Goal: Contribute content: Add original content to the website for others to see

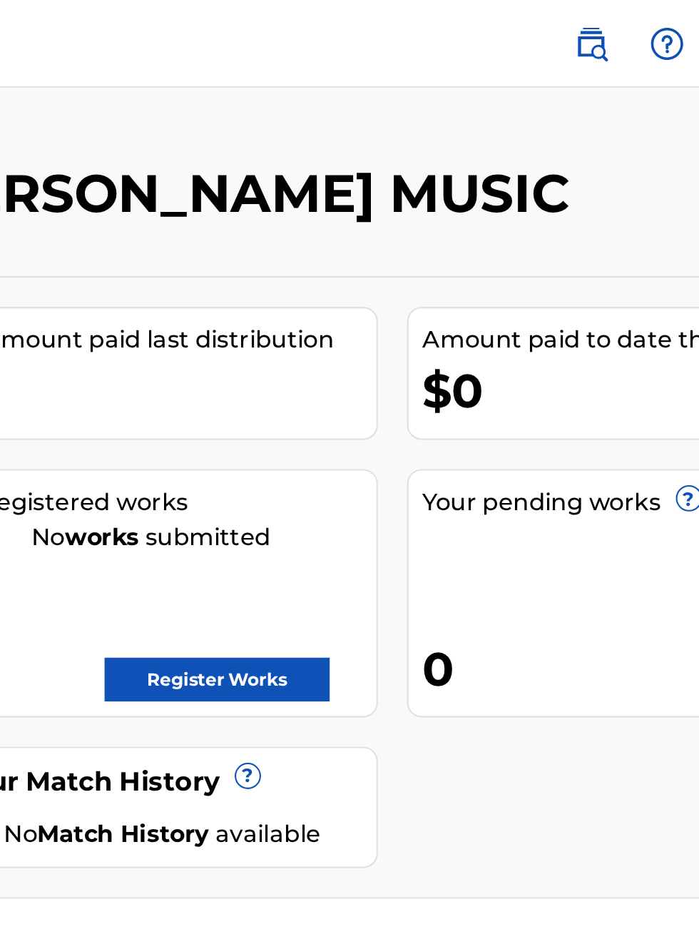
click at [171, 24] on span "Member" at bounding box center [178, 21] width 50 height 16
click at [138, 24] on img at bounding box center [135, 21] width 17 height 17
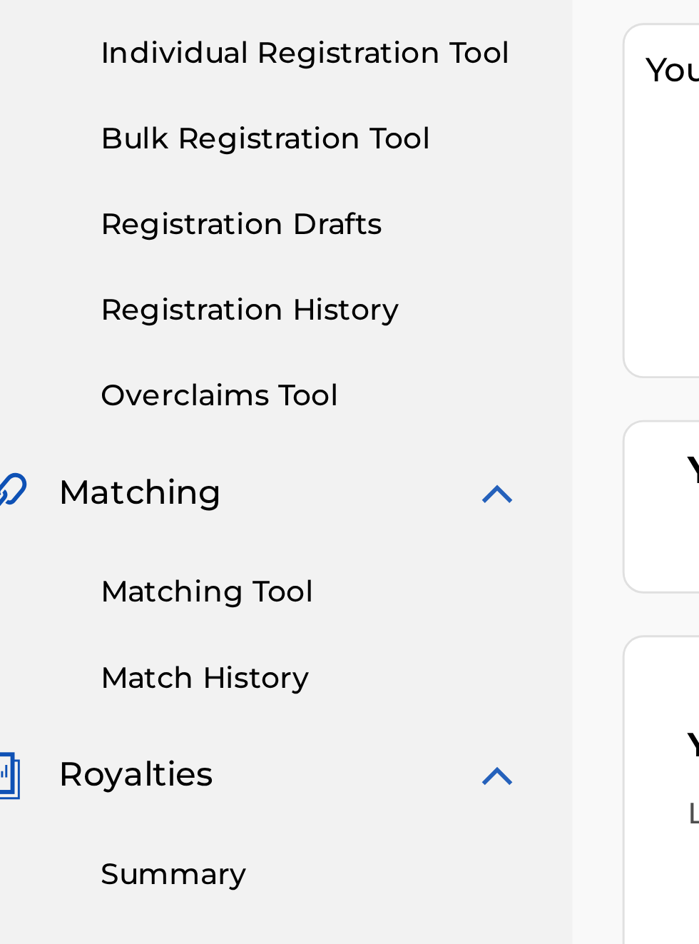
click at [124, 354] on link "Overclaims Tool" at bounding box center [132, 356] width 144 height 15
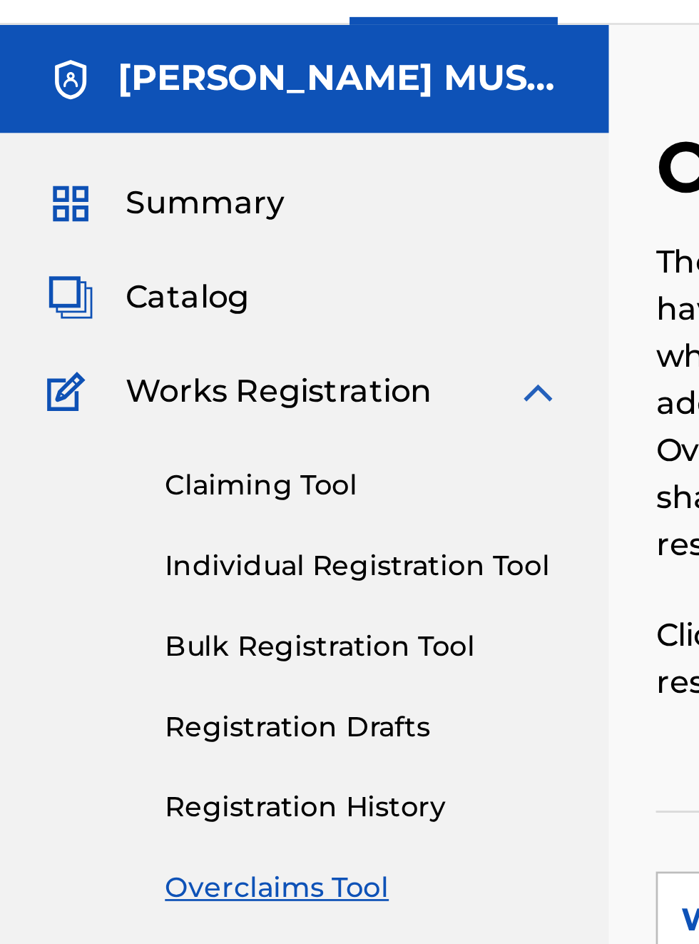
scroll to position [34, 0]
click at [78, 145] on span "Catalog" at bounding box center [68, 141] width 45 height 17
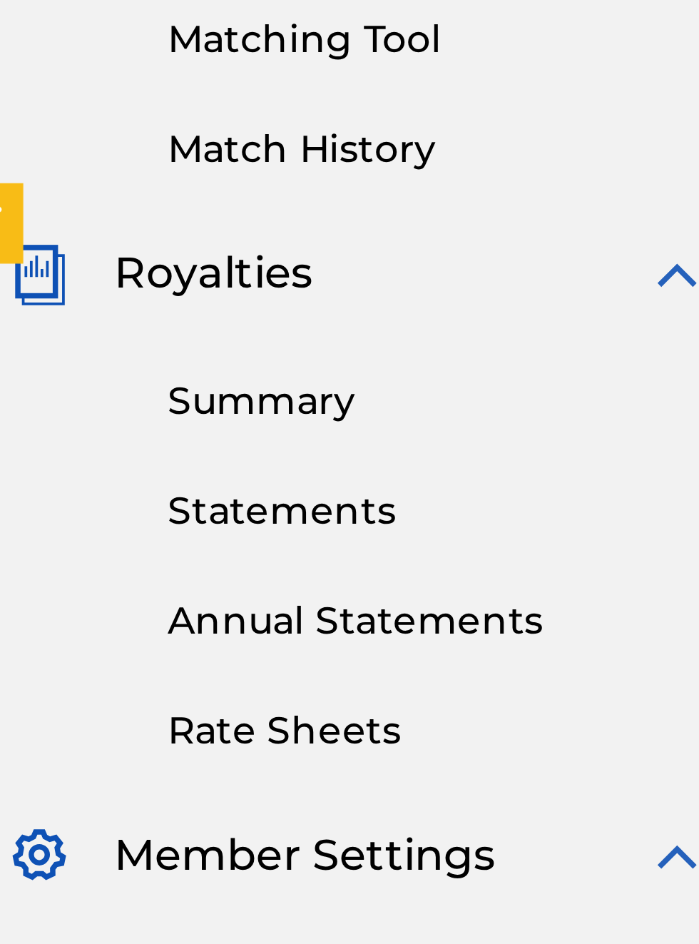
scroll to position [412, 15]
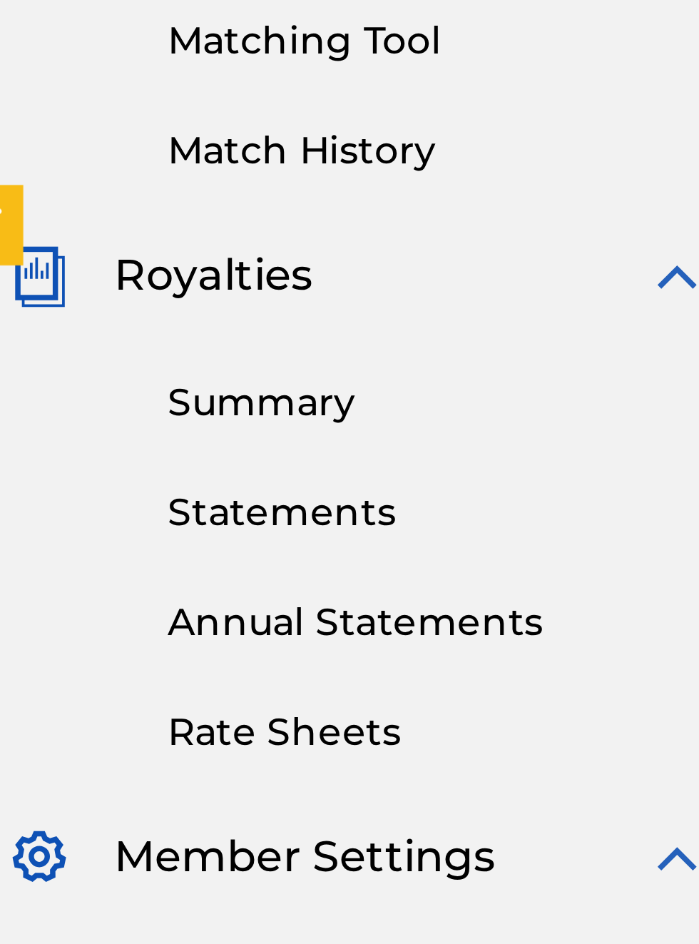
click at [107, 553] on link "Statements" at bounding box center [132, 549] width 144 height 15
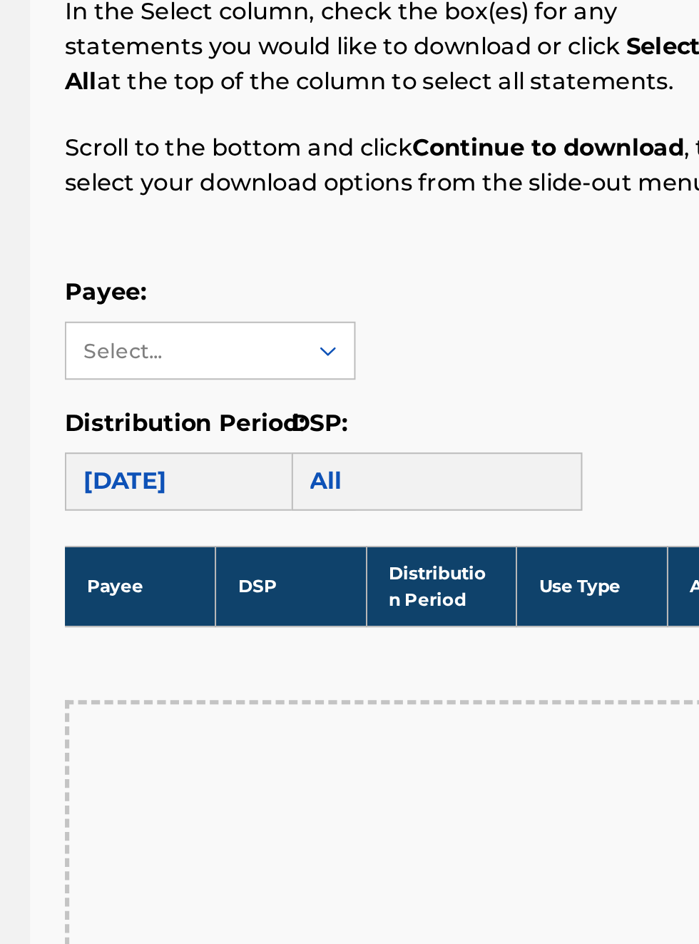
scroll to position [190, 206]
click at [278, 474] on th "Payee" at bounding box center [275, 477] width 74 height 39
click at [300, 480] on th "Payee" at bounding box center [275, 477] width 74 height 39
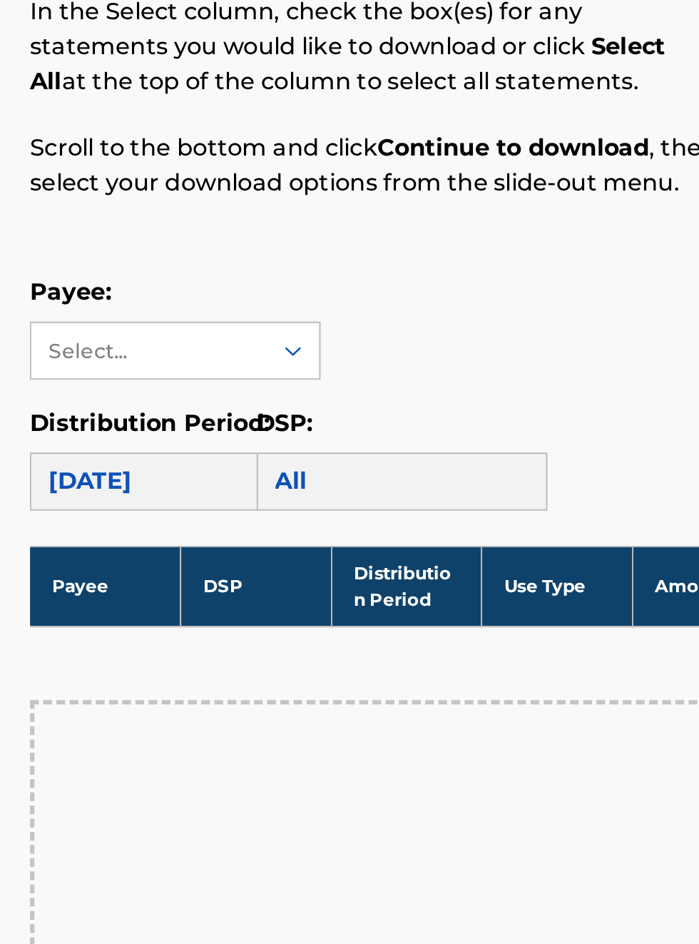
scroll to position [190, 223]
click at [431, 470] on th "Distribution Period" at bounding box center [423, 477] width 74 height 39
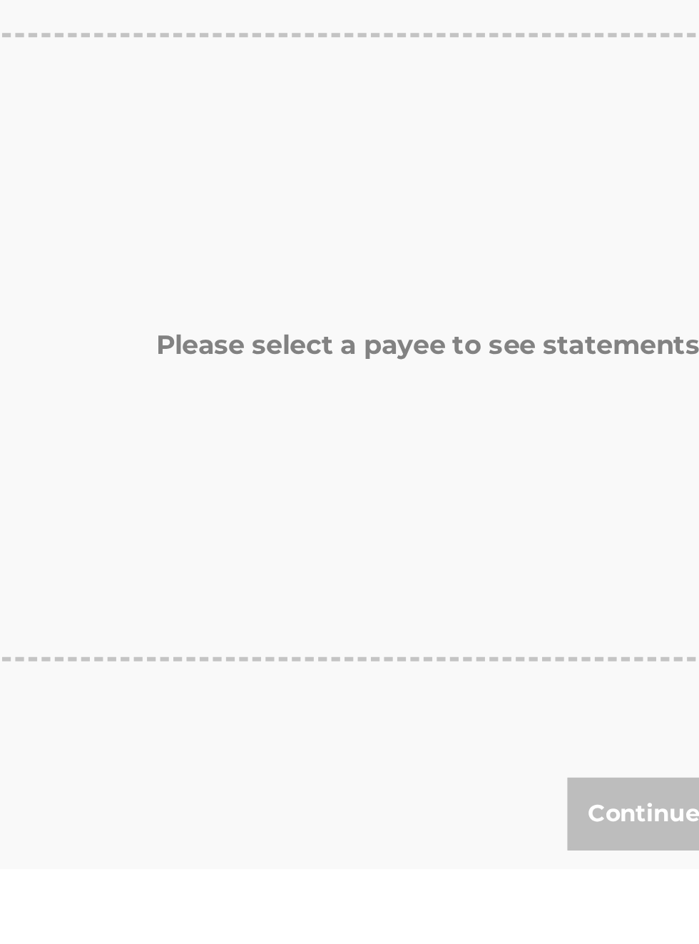
scroll to position [517, 253]
click at [514, 682] on h5 "Please select a payee to see statements" at bounding box center [460, 687] width 267 height 16
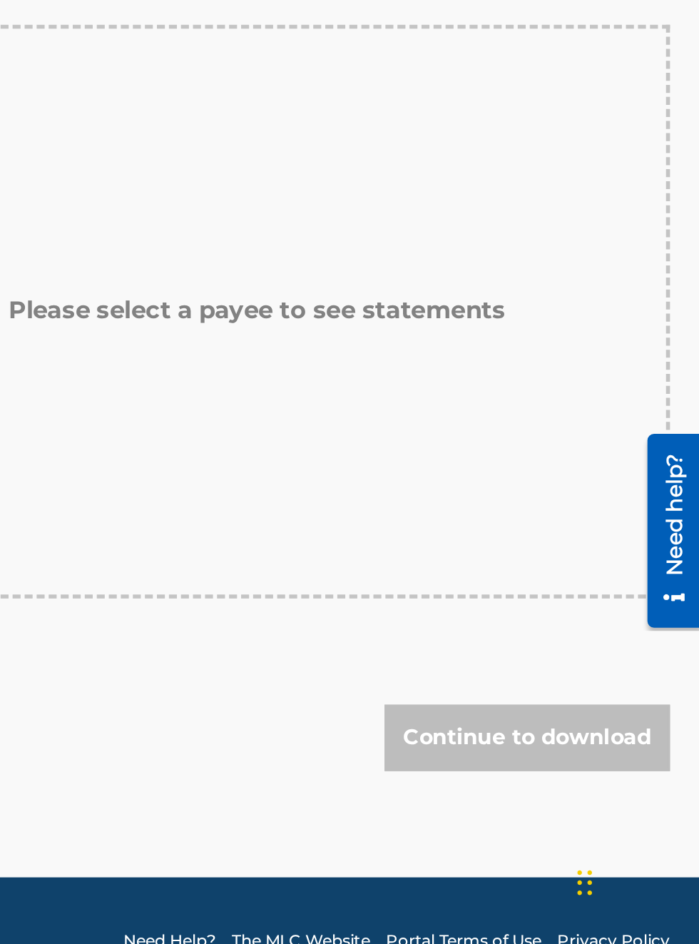
scroll to position [437, 322]
click at [609, 818] on div "Continue to download" at bounding box center [605, 834] width 153 height 36
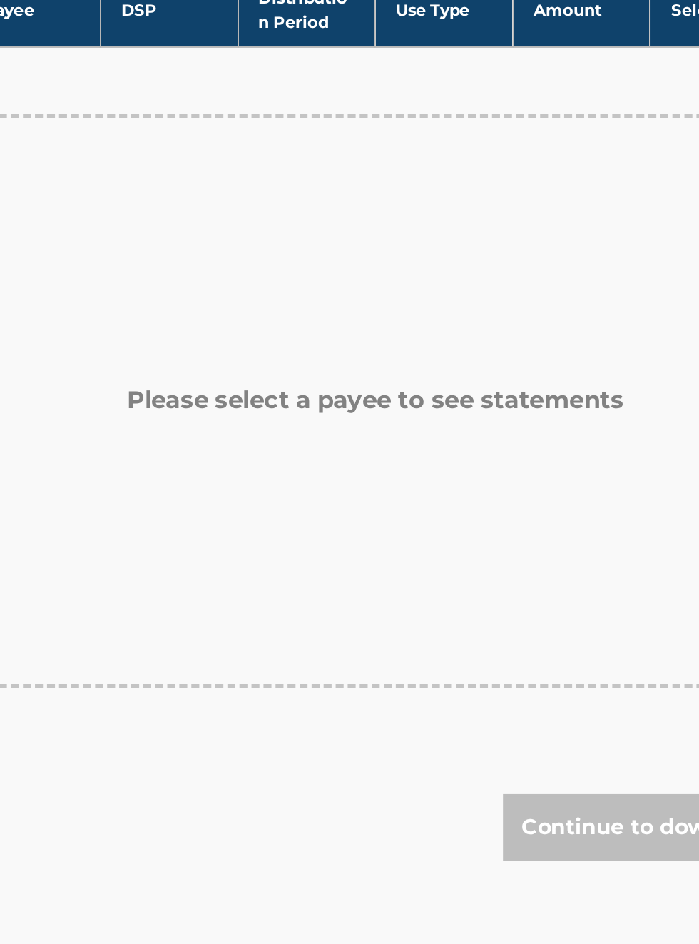
scroll to position [83, 0]
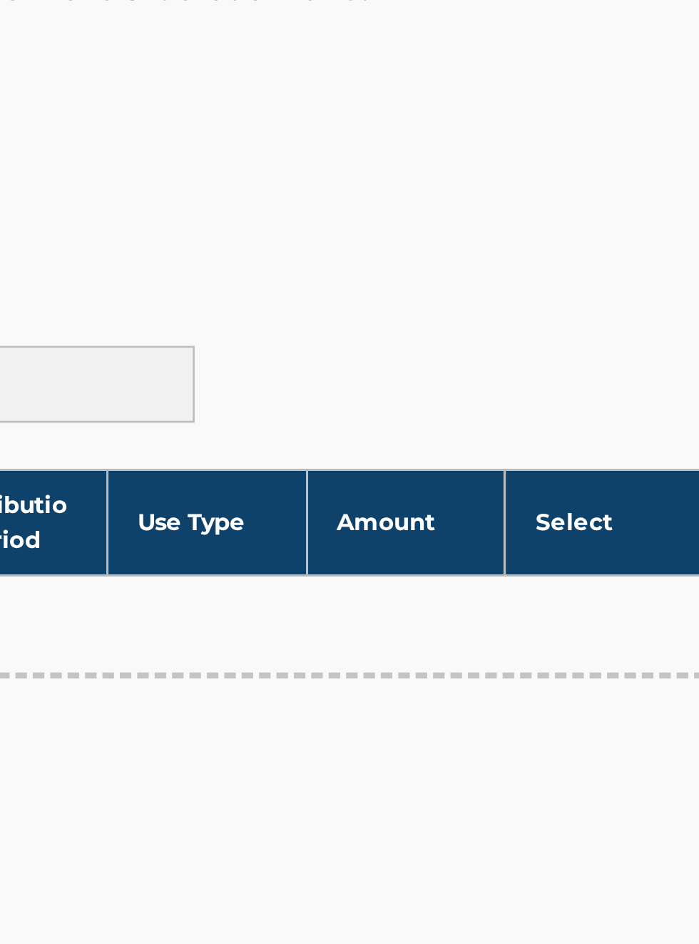
click at [644, 432] on th "Select" at bounding box center [645, 434] width 74 height 39
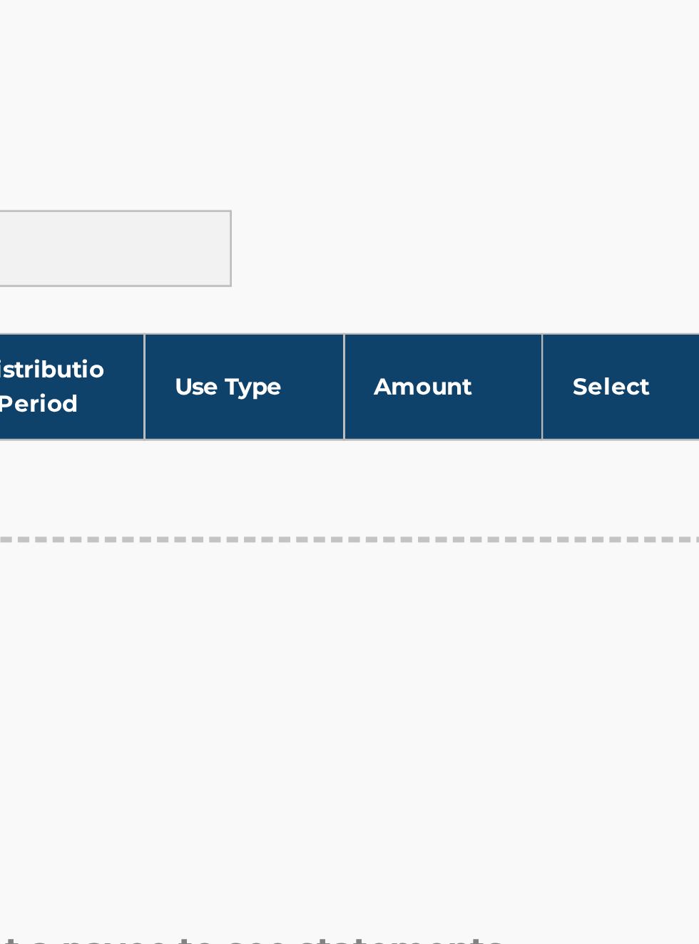
click at [662, 378] on div "Distribution Period: [DATE] DSP: All" at bounding box center [460, 373] width 444 height 51
click at [579, 445] on th "Amount" at bounding box center [571, 436] width 74 height 39
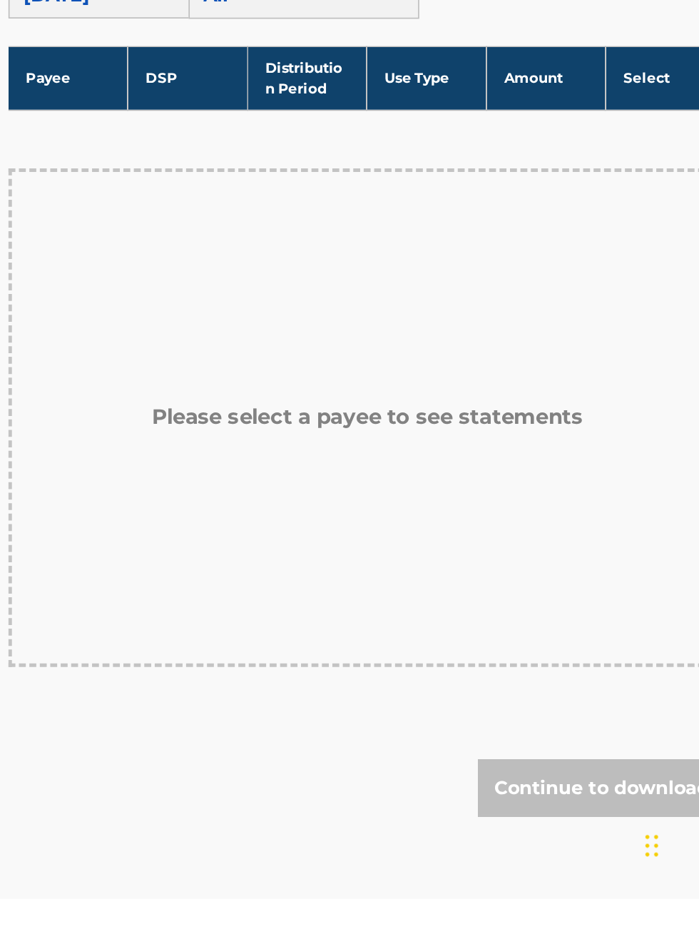
click at [607, 567] on div "Please select a payee to see statements" at bounding box center [460, 646] width 444 height 308
click at [614, 564] on div "Please select a payee to see statements" at bounding box center [460, 646] width 444 height 308
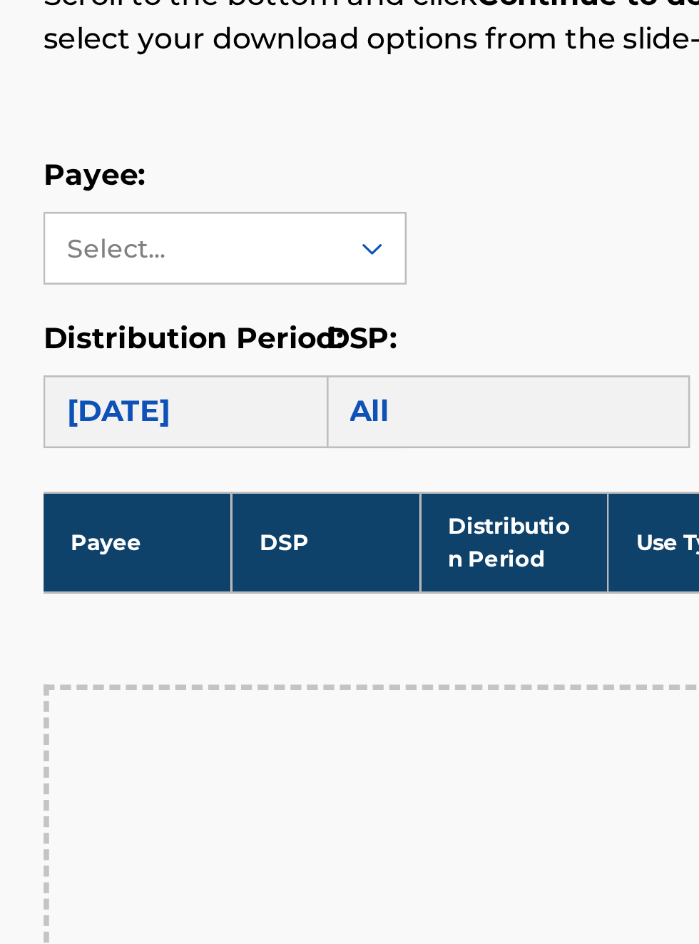
click at [373, 438] on div "All" at bounding box center [421, 426] width 143 height 29
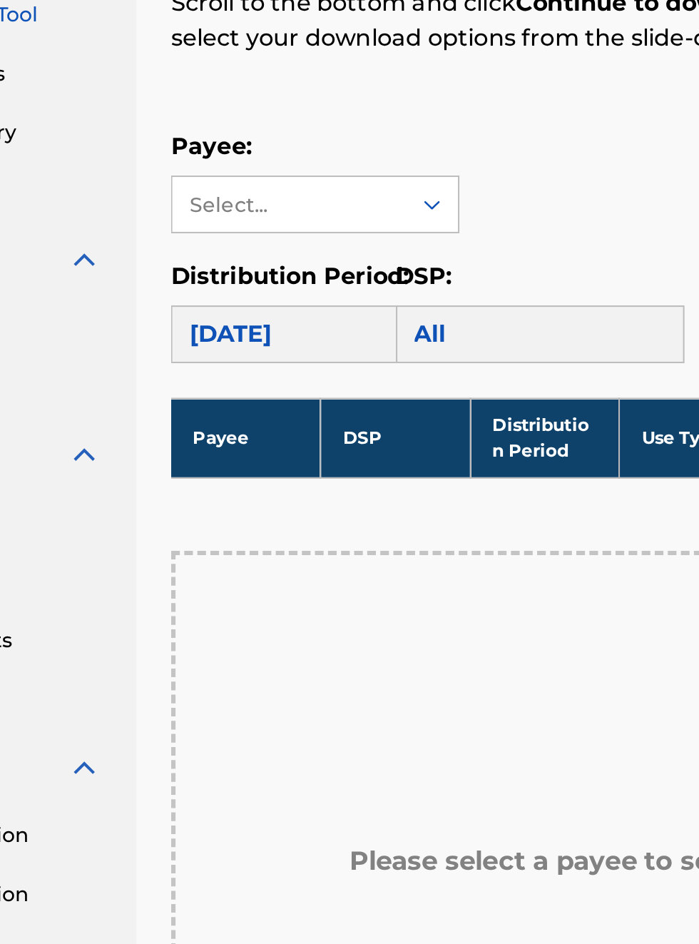
click at [306, 348] on div "[DATE]" at bounding box center [309, 348] width 143 height 29
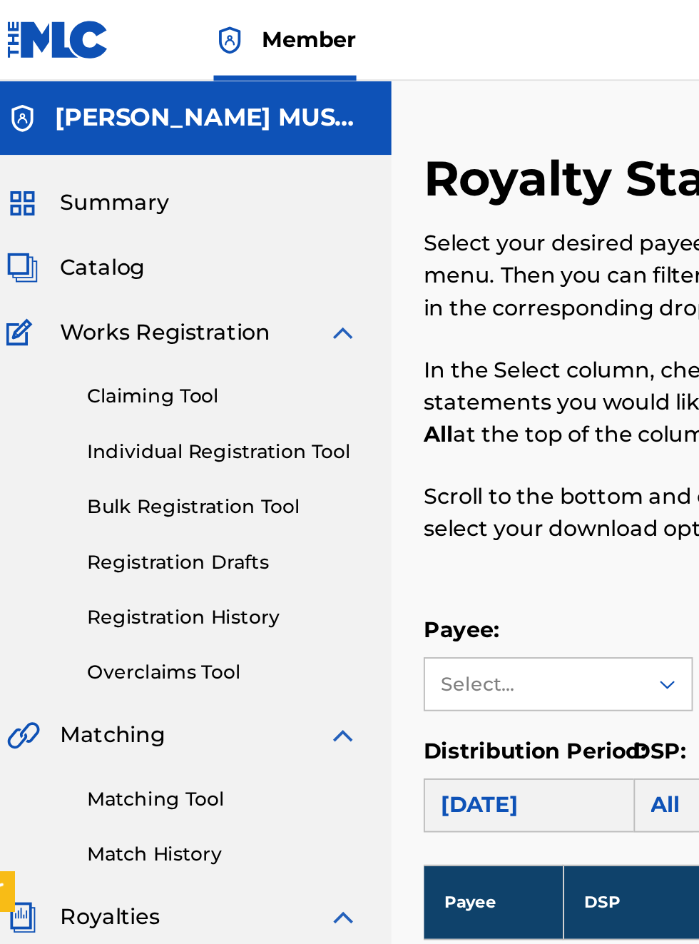
click at [85, 143] on span "Catalog" at bounding box center [68, 141] width 45 height 17
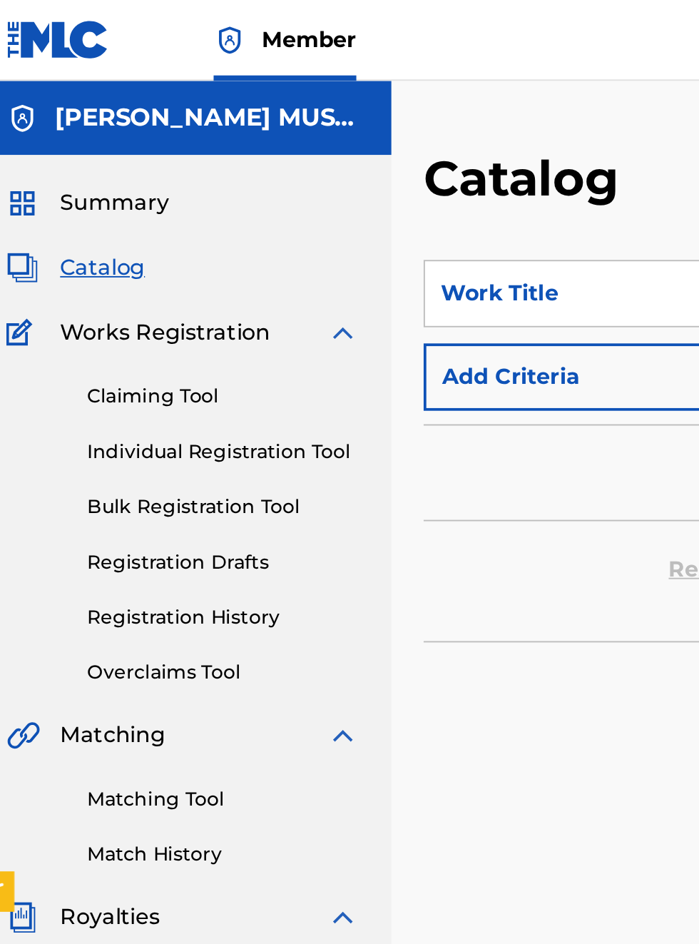
click at [124, 211] on link "Claiming Tool" at bounding box center [132, 210] width 144 height 15
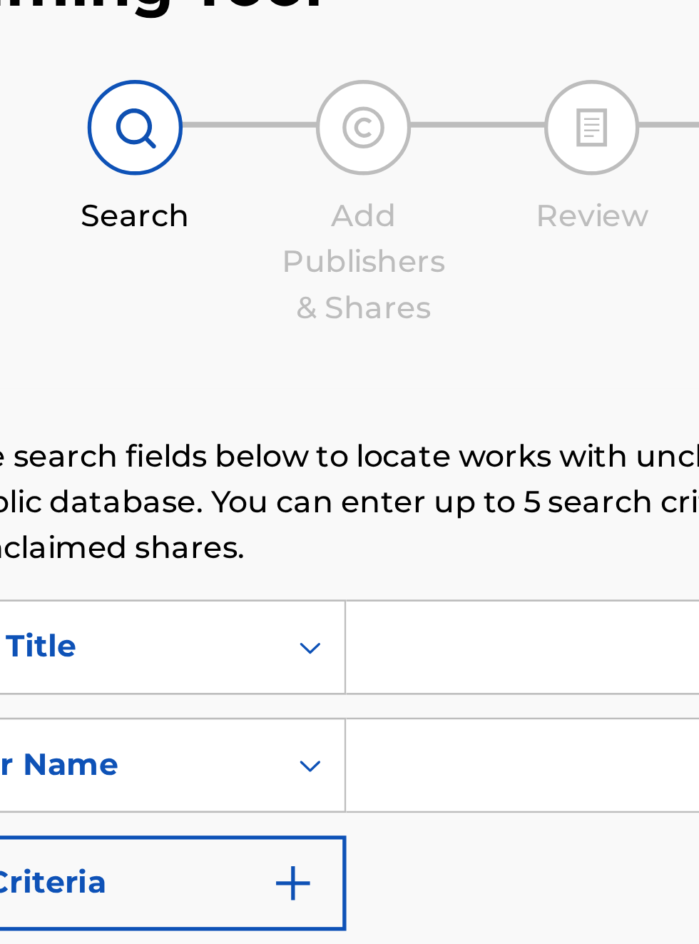
click at [425, 153] on img at bounding box center [417, 146] width 17 height 17
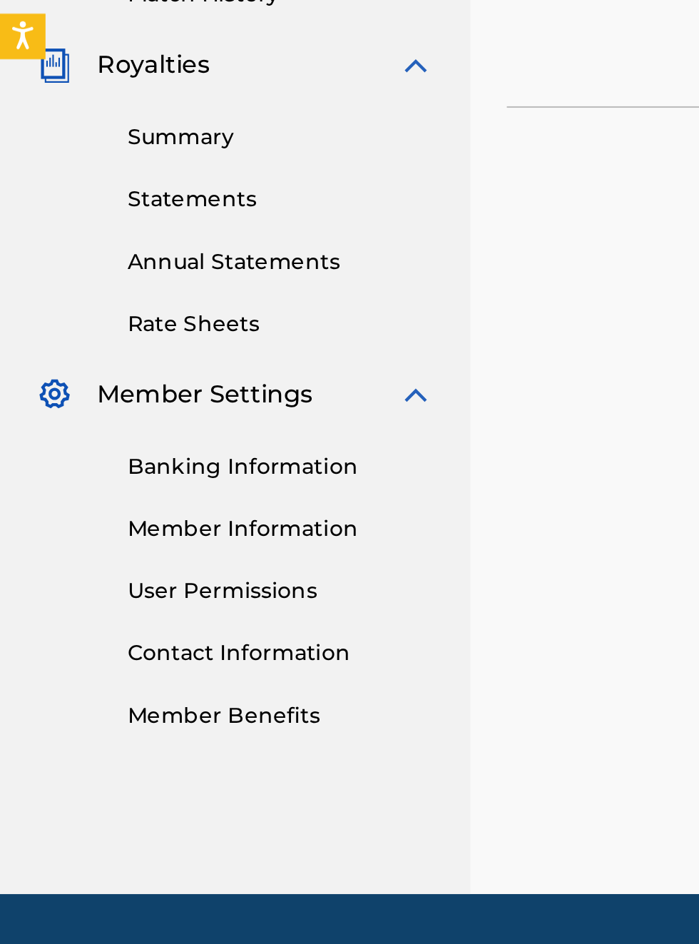
scroll to position [456, 0]
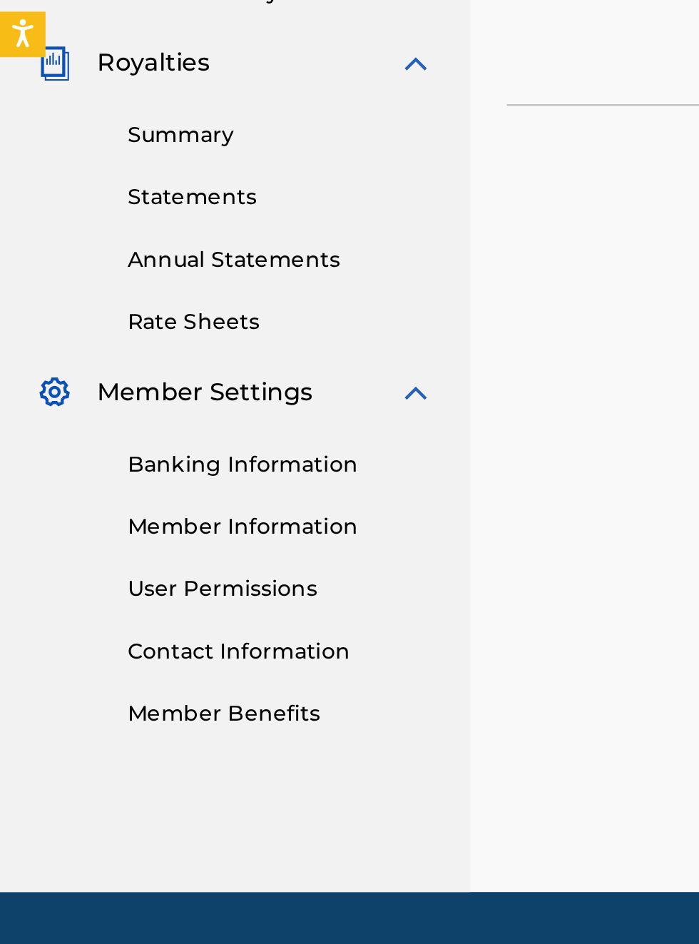
click at [128, 791] on link "Member Benefits" at bounding box center [132, 791] width 144 height 15
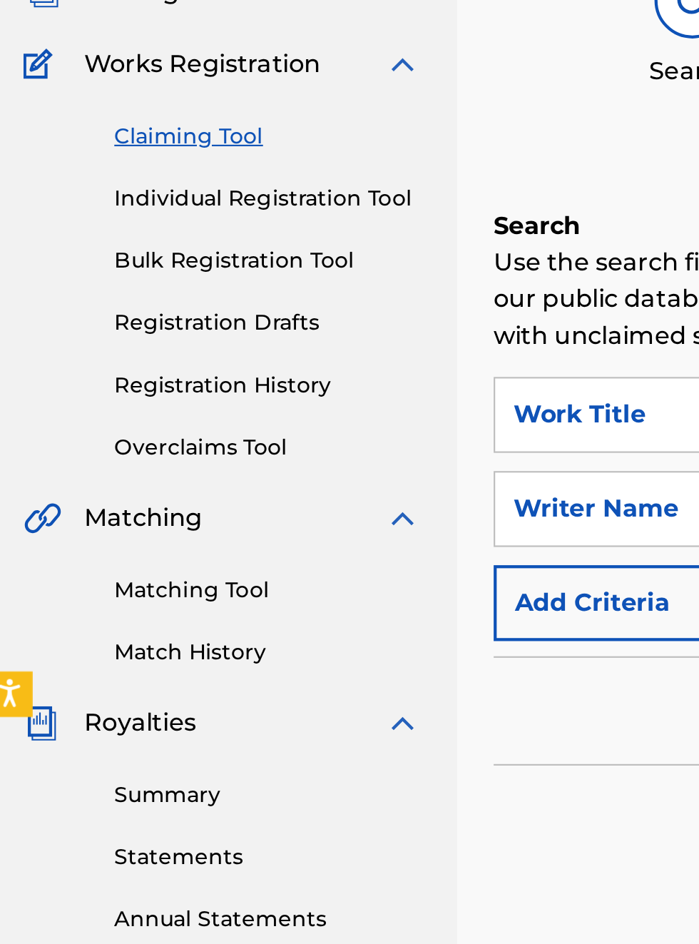
scroll to position [146, 6]
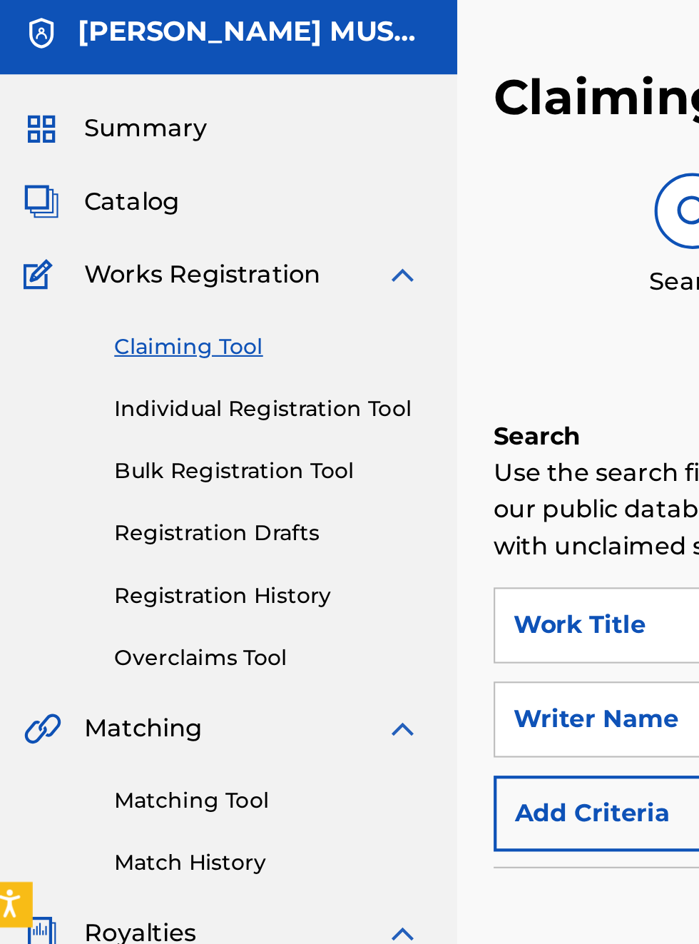
click at [131, 176] on span "Works Registration" at bounding box center [101, 176] width 111 height 17
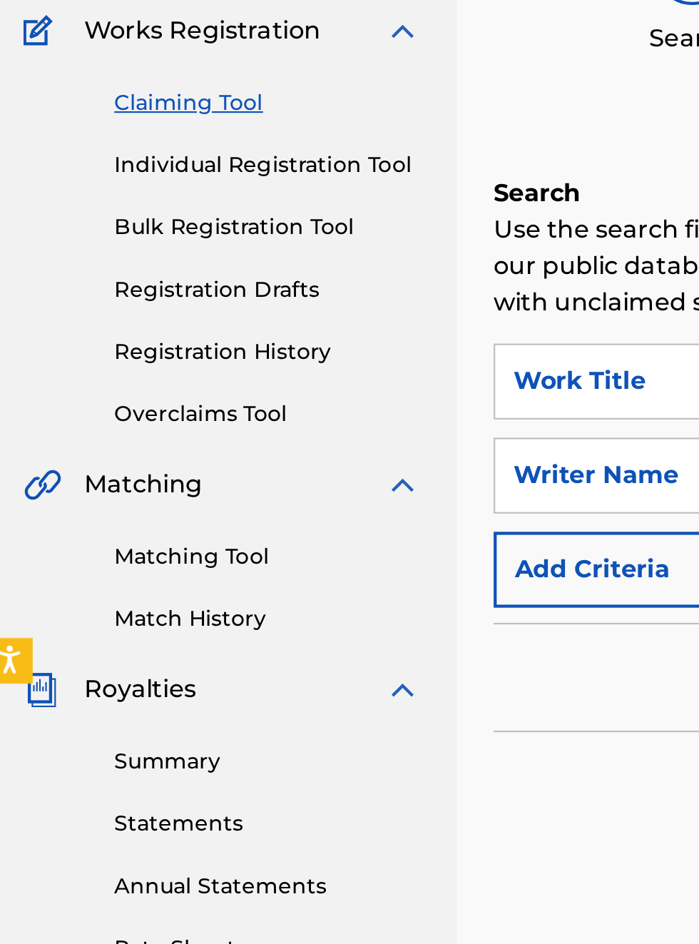
click at [107, 425] on link "Matching Tool" at bounding box center [132, 423] width 144 height 15
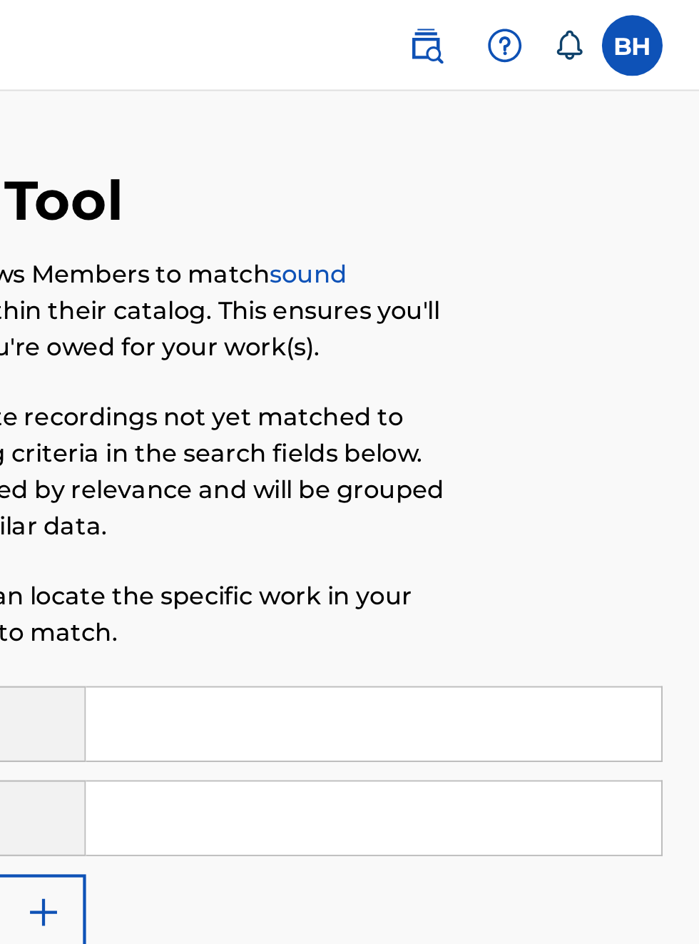
click at [644, 23] on icon at bounding box center [638, 21] width 14 height 14
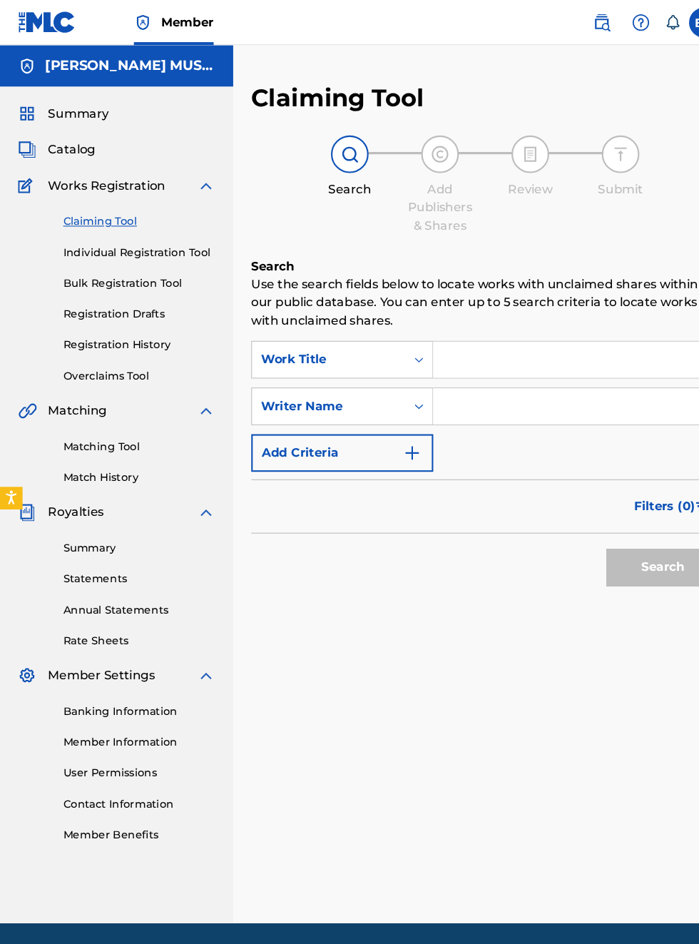
click at [633, 634] on div "Search Use the search fields below to locate works with unclaimed shares within…" at bounding box center [460, 439] width 444 height 390
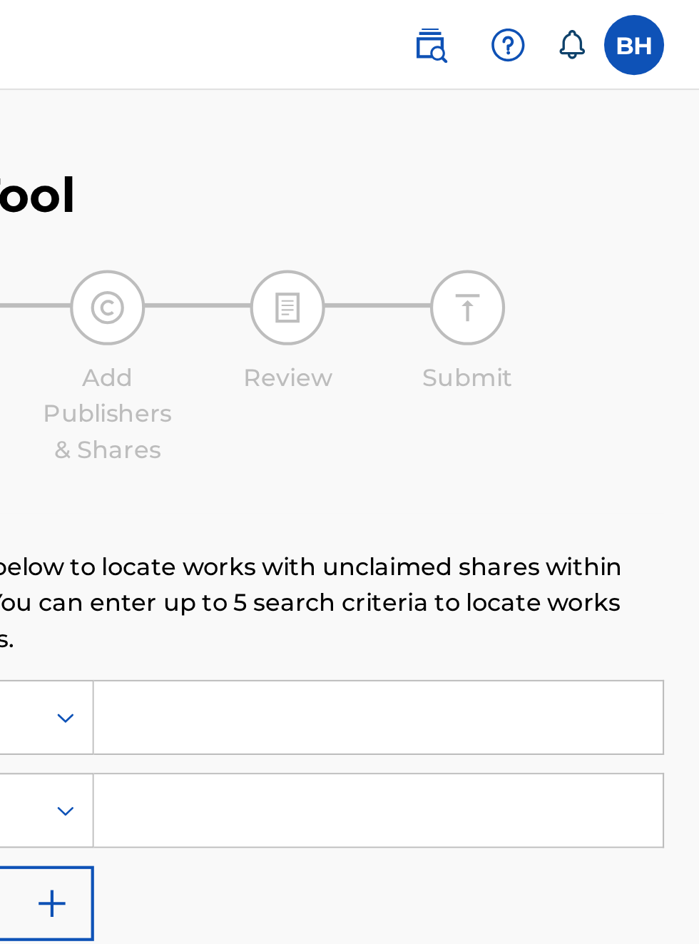
click at [666, 16] on label at bounding box center [668, 21] width 29 height 29
click at [668, 21] on input "BH [PERSON_NAME] [EMAIL_ADDRESS][DOMAIN_NAME] Notification Preferences Profile …" at bounding box center [668, 21] width 0 height 0
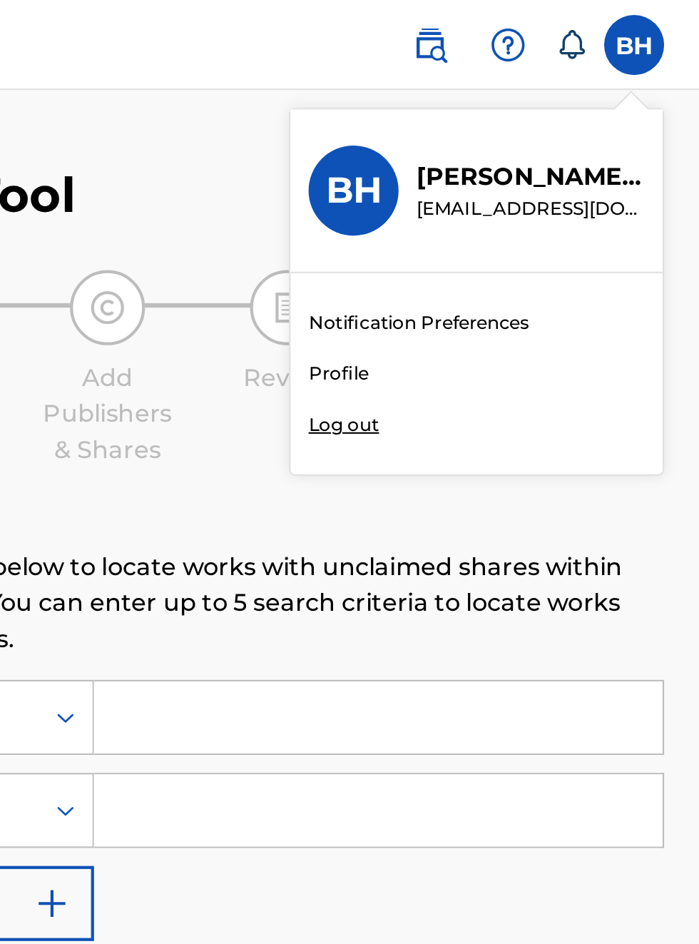
click at [538, 181] on div "Member BH BH [PERSON_NAME] [EMAIL_ADDRESS][DOMAIN_NAME] Notification Preference…" at bounding box center [349, 472] width 699 height 944
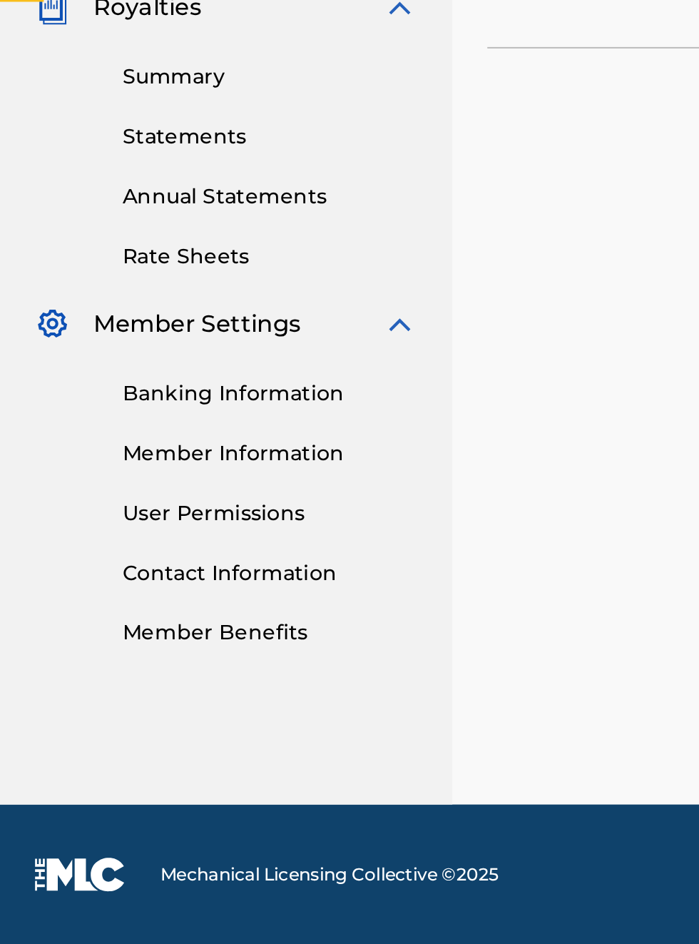
scroll to position [482, 0]
click at [137, 763] on link "Contact Information" at bounding box center [132, 762] width 144 height 15
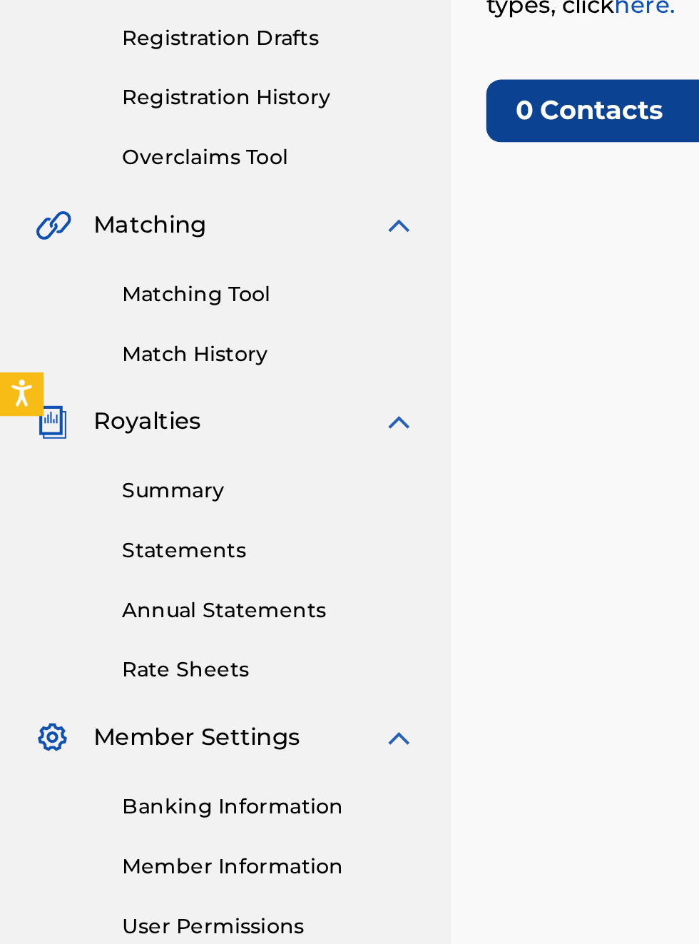
scroll to position [279, 0]
click at [115, 552] on link "Statements" at bounding box center [132, 549] width 144 height 15
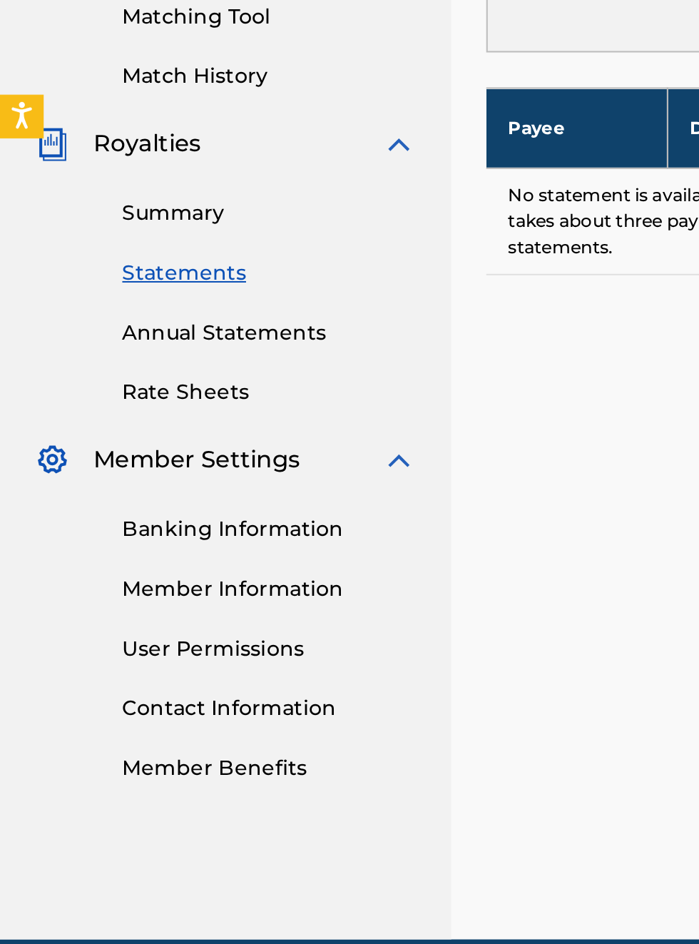
scroll to position [415, 0]
click at [138, 579] on link "Annual Statements" at bounding box center [132, 578] width 144 height 15
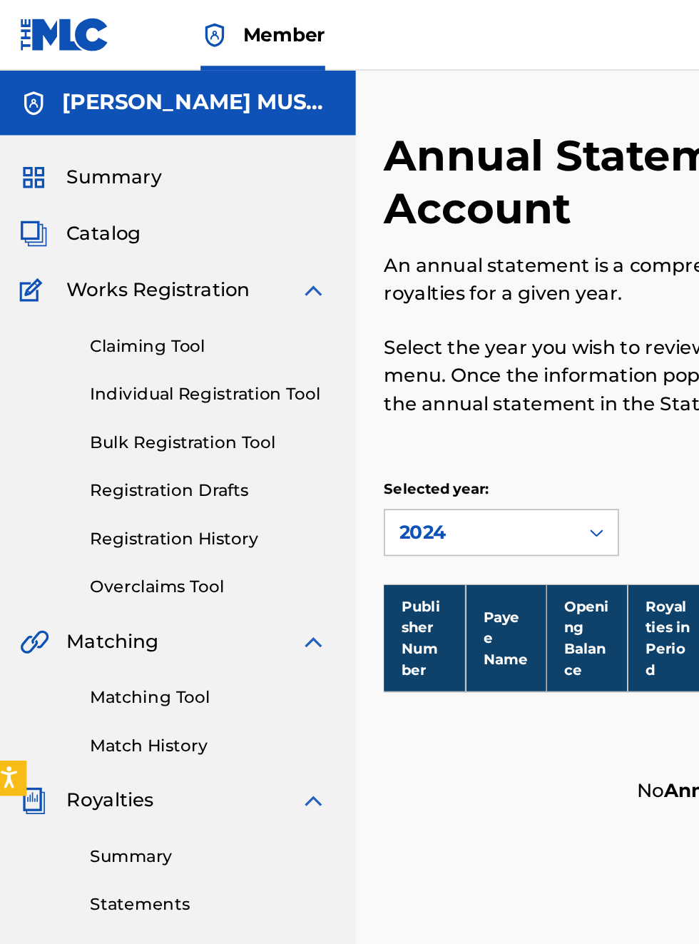
scroll to position [0, 5]
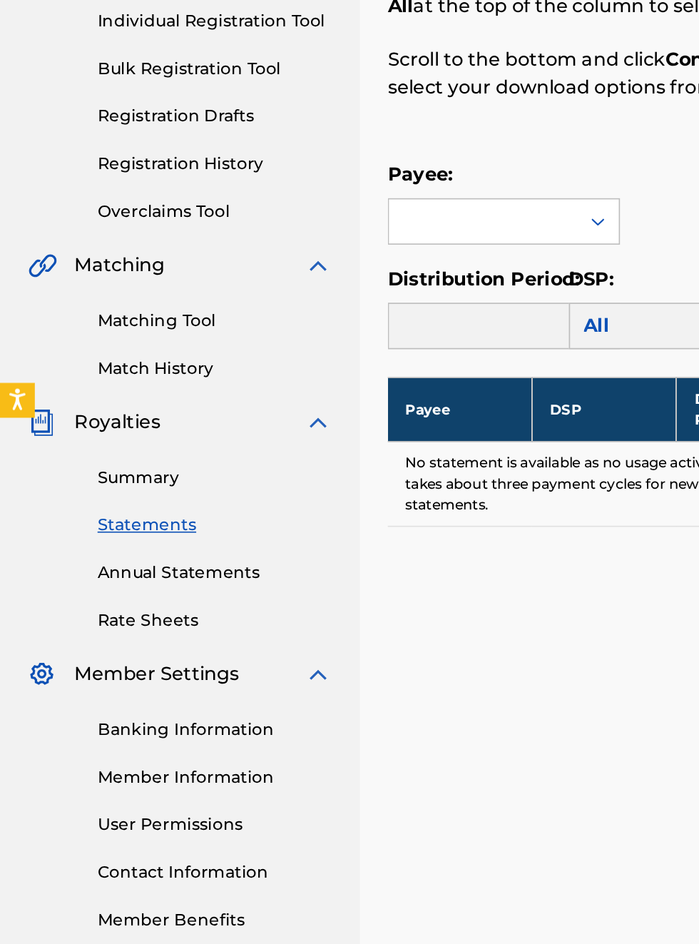
scroll to position [166, 0]
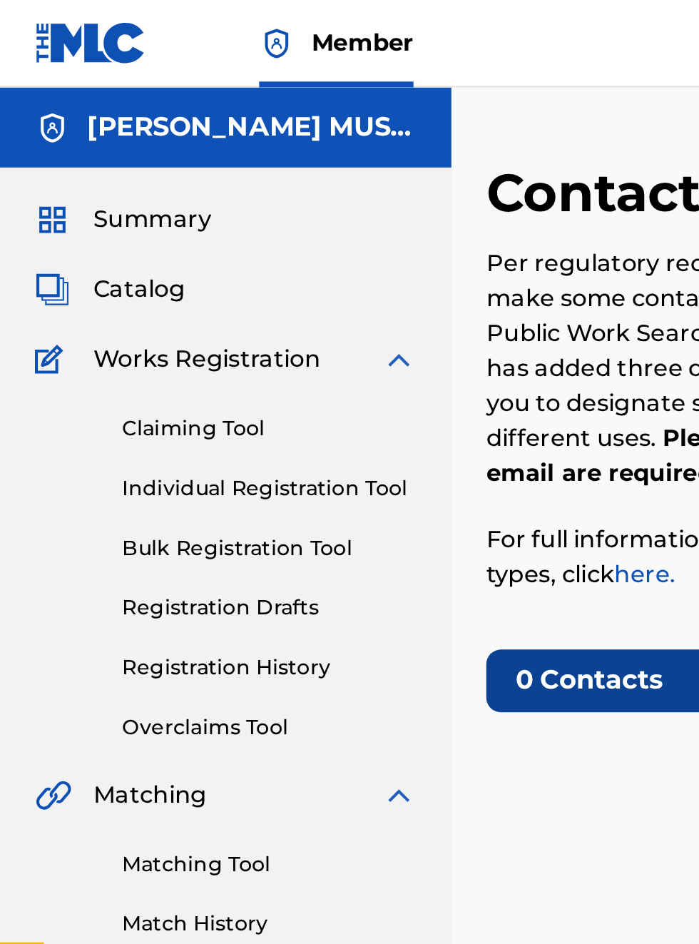
click at [60, 24] on img at bounding box center [44, 21] width 55 height 21
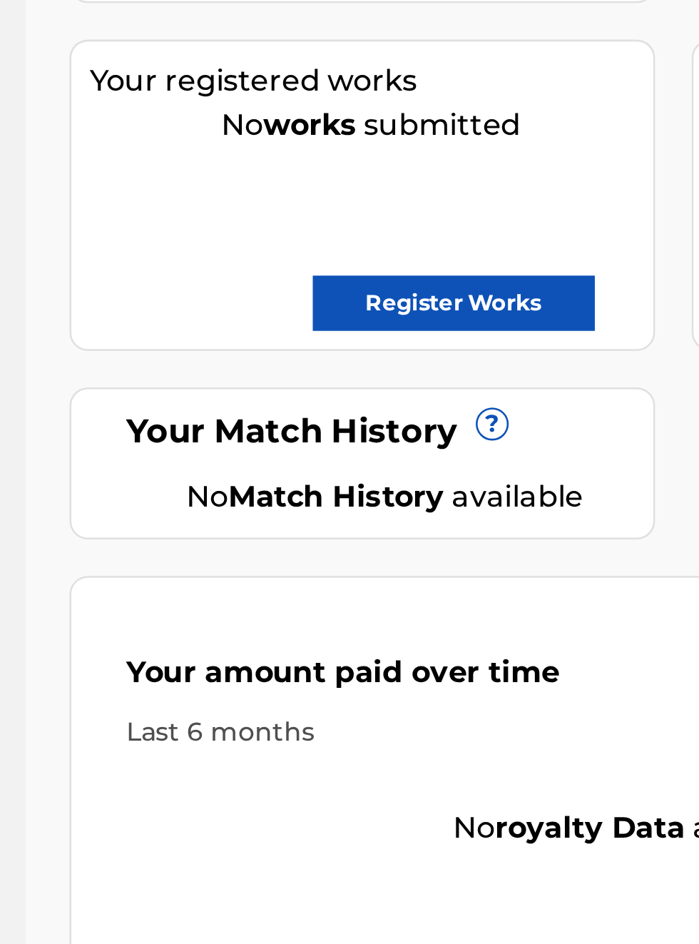
scroll to position [213, 211]
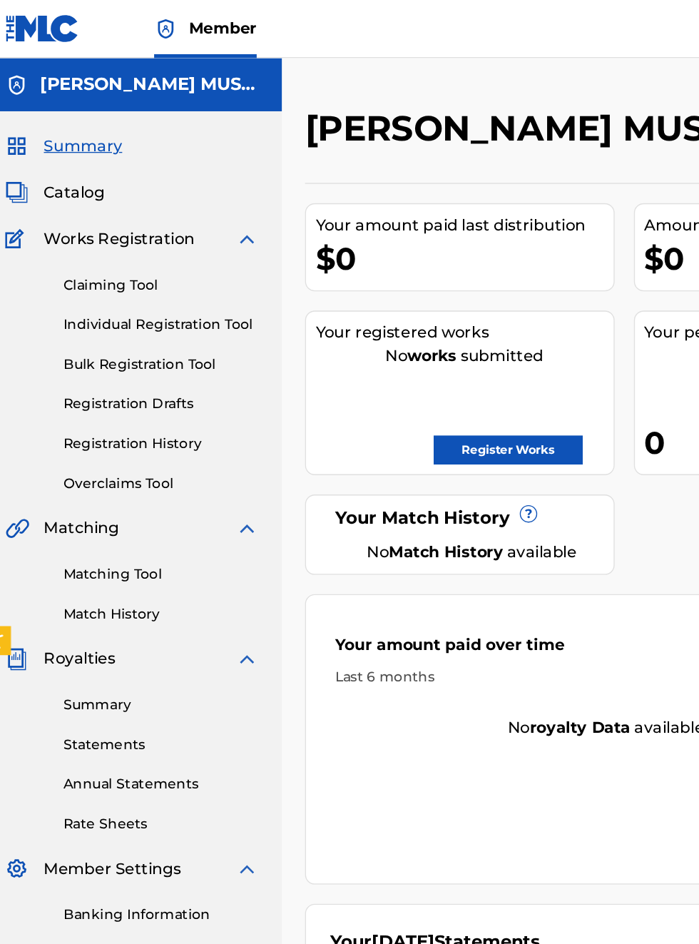
click at [310, 111] on h2 "[PERSON_NAME] MUSIC" at bounding box center [402, 95] width 329 height 32
click at [288, 111] on h2 "[PERSON_NAME] MUSIC" at bounding box center [402, 95] width 329 height 32
click at [348, 111] on h2 "[PERSON_NAME] MUSIC" at bounding box center [402, 95] width 329 height 32
click at [525, 492] on div "Last 6 months" at bounding box center [460, 499] width 400 height 15
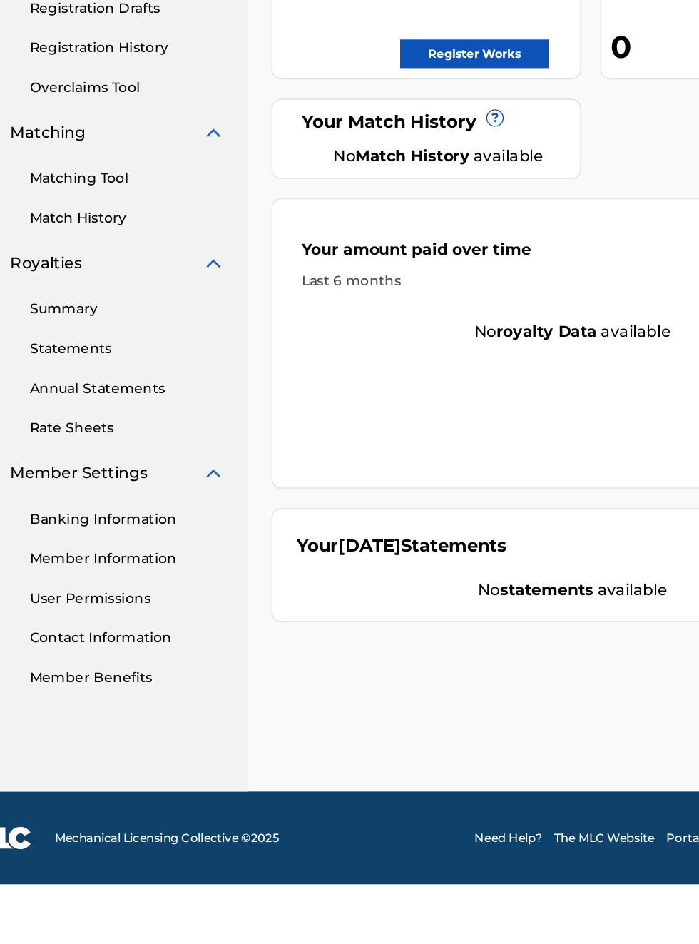
scroll to position [64, 0]
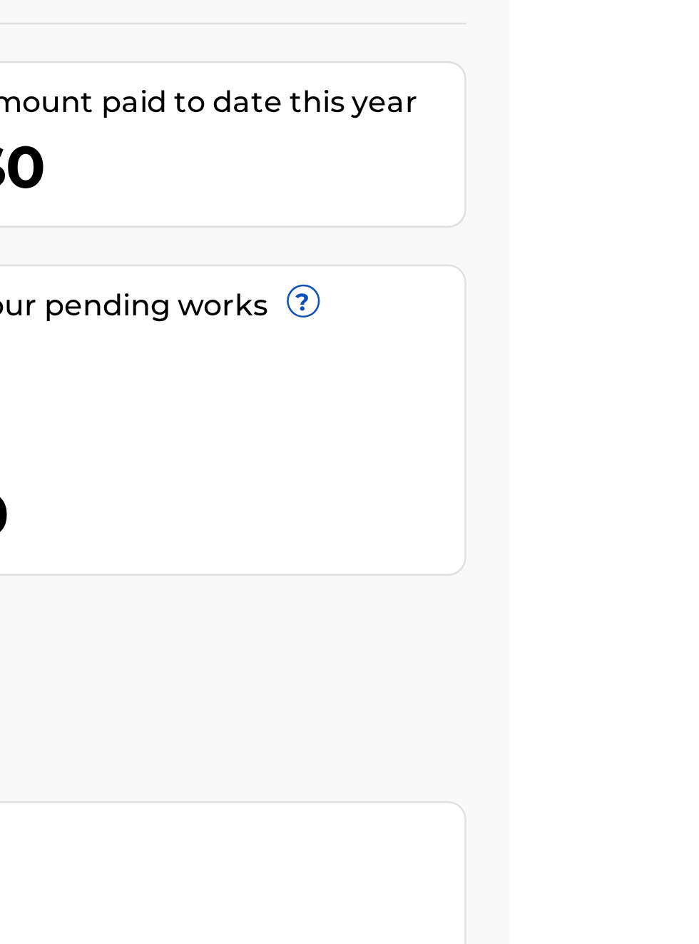
click at [443, 321] on link "Register Works" at bounding box center [388, 331] width 110 height 21
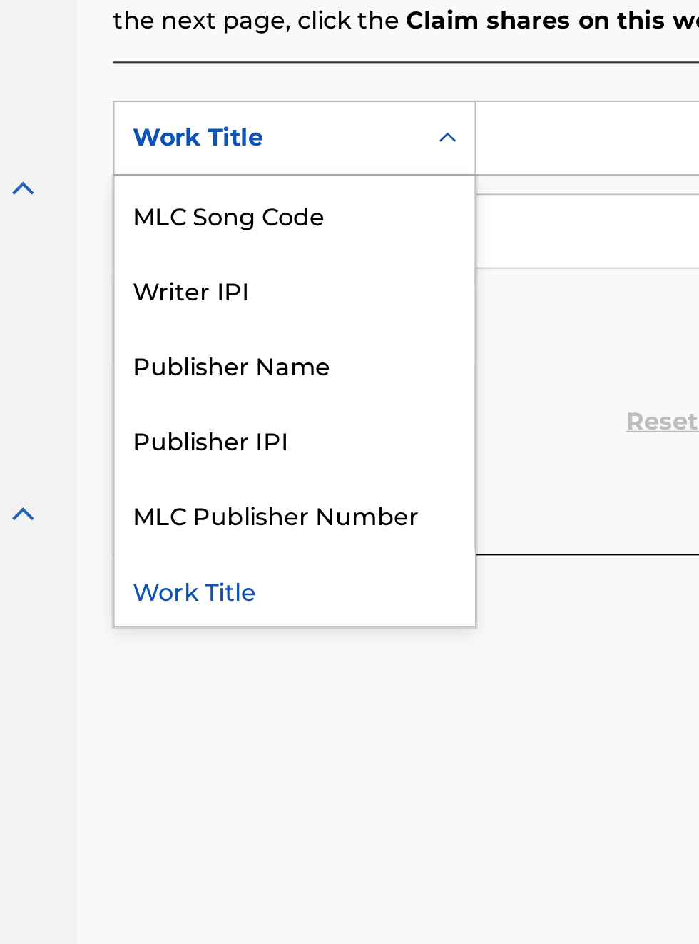
scroll to position [34, 0]
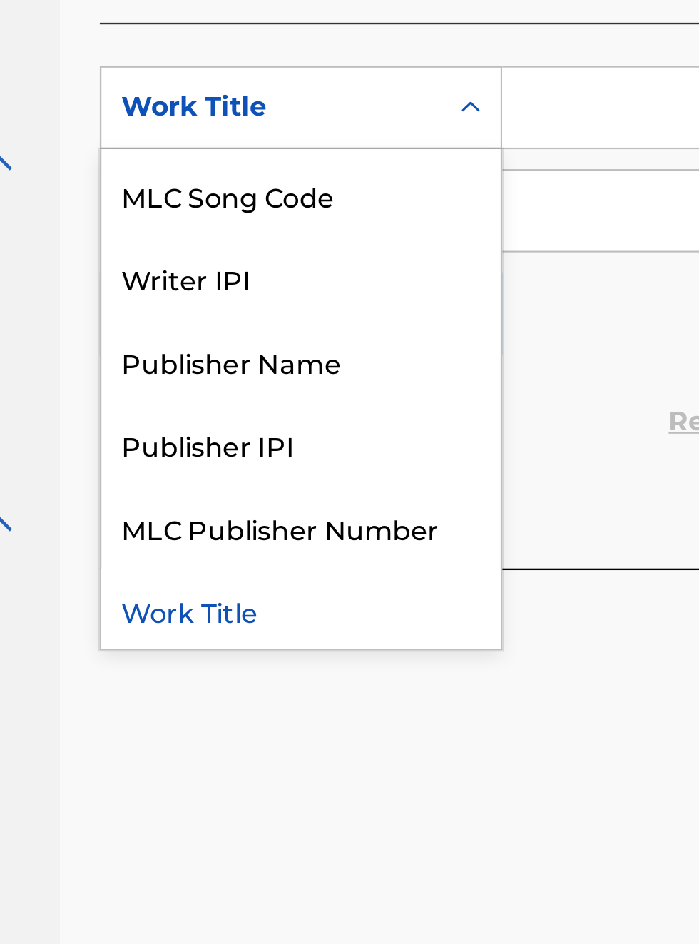
click at [310, 578] on div "Publisher Name" at bounding box center [324, 571] width 171 height 36
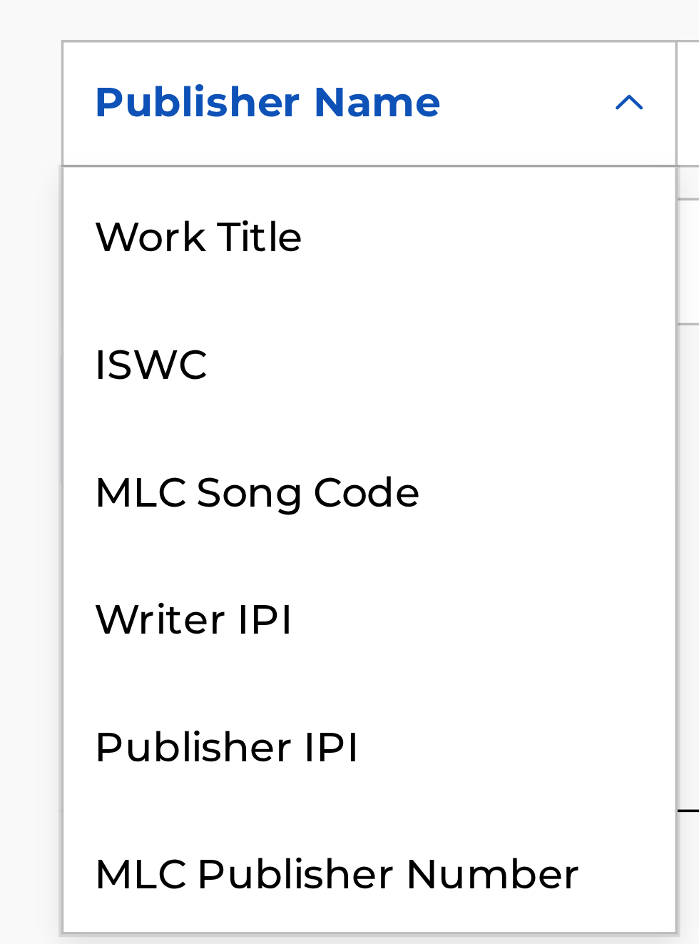
scroll to position [36, 0]
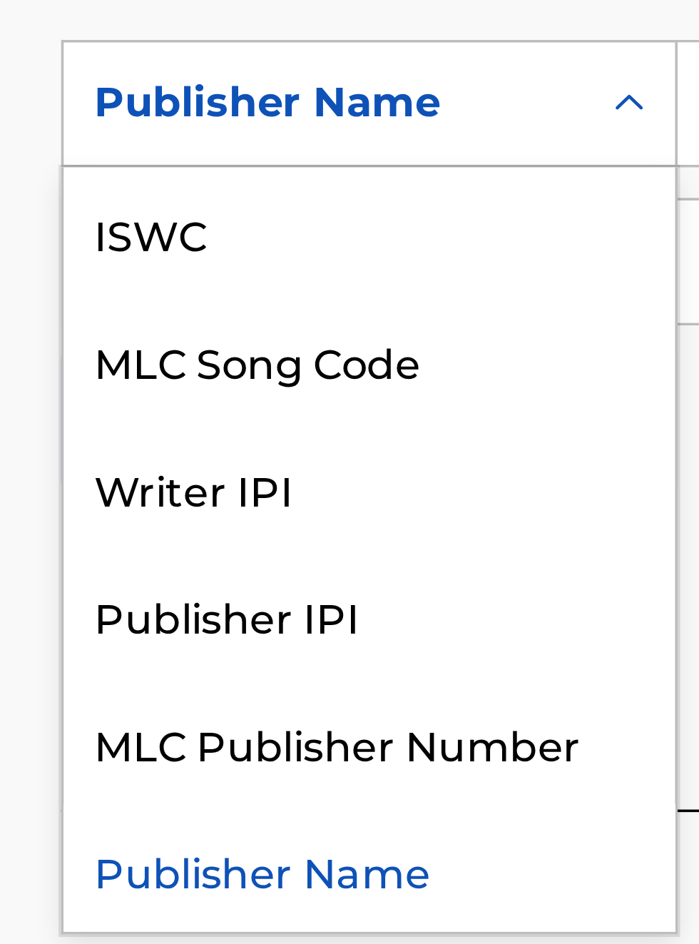
click at [301, 615] on div "Publisher IPI" at bounding box center [324, 605] width 171 height 36
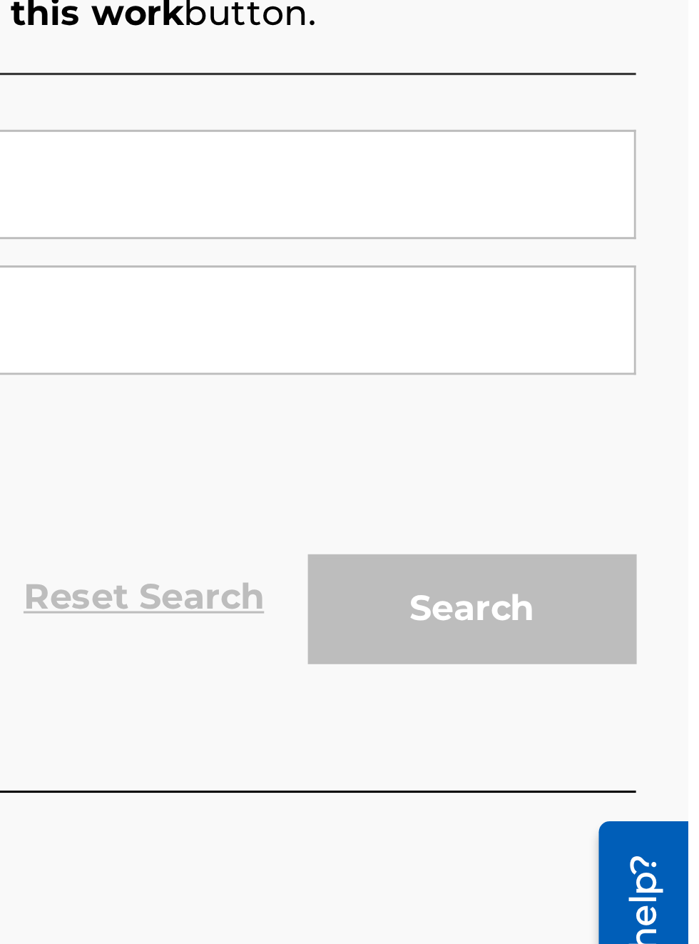
scroll to position [400, 475]
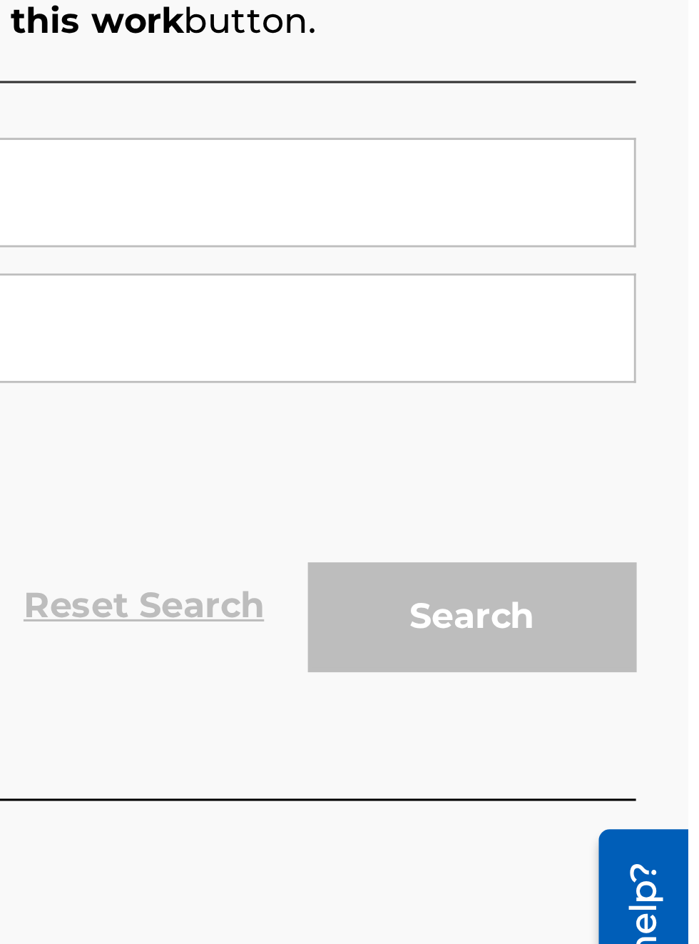
click at [632, 608] on div "Search" at bounding box center [625, 597] width 114 height 57
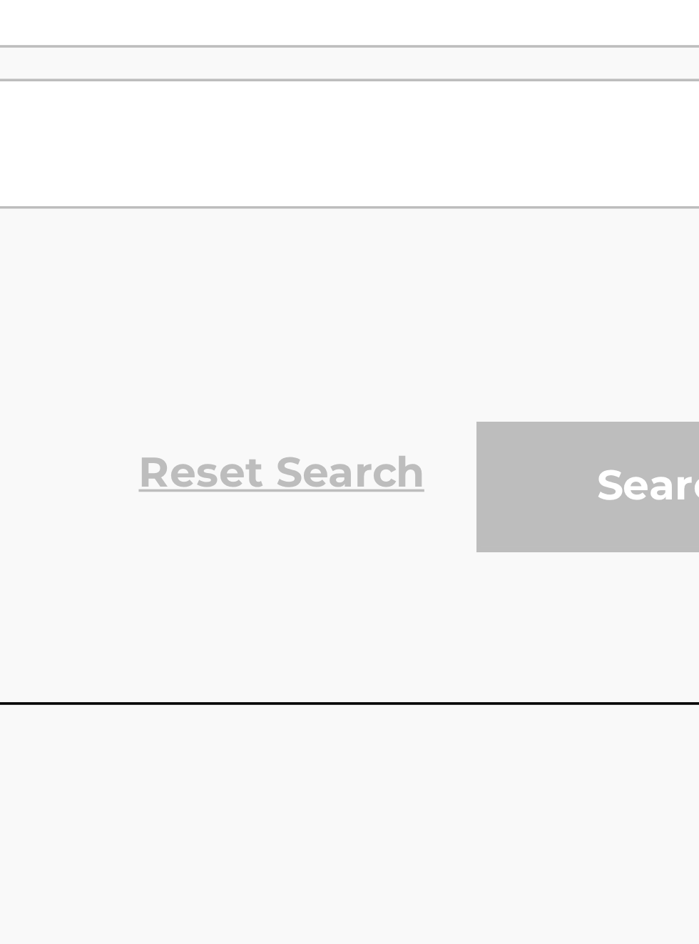
scroll to position [467, 444]
click at [524, 601] on div "Reset Search Search" at bounding box center [460, 597] width 444 height 57
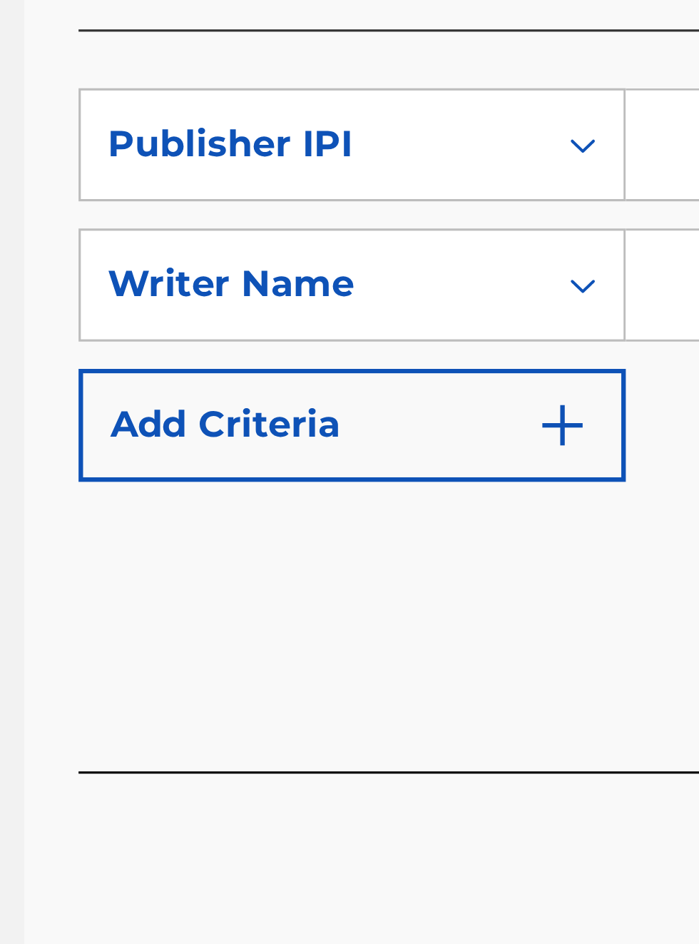
scroll to position [417, 213]
click at [431, 564] on div "SearchWithCriteria92635fae-3cbe-43ea-917f-44b7bbd9aa47 Publisher IPI SearchWith…" at bounding box center [460, 507] width 444 height 124
click at [394, 560] on img "Search Form" at bounding box center [391, 550] width 17 height 17
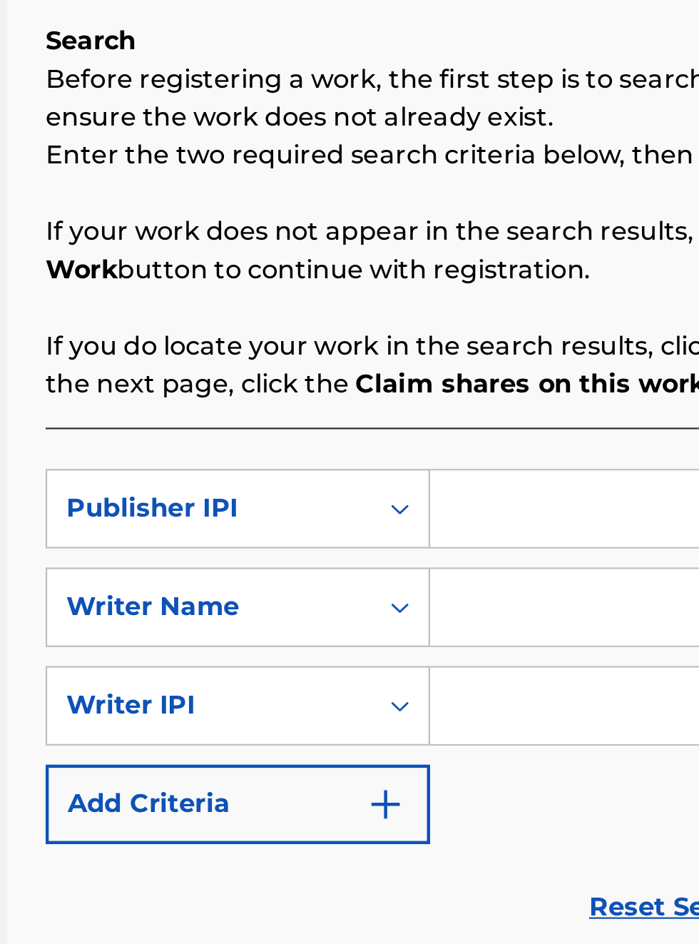
scroll to position [234, 218]
click at [404, 598] on button "Add Criteria" at bounding box center [324, 595] width 173 height 36
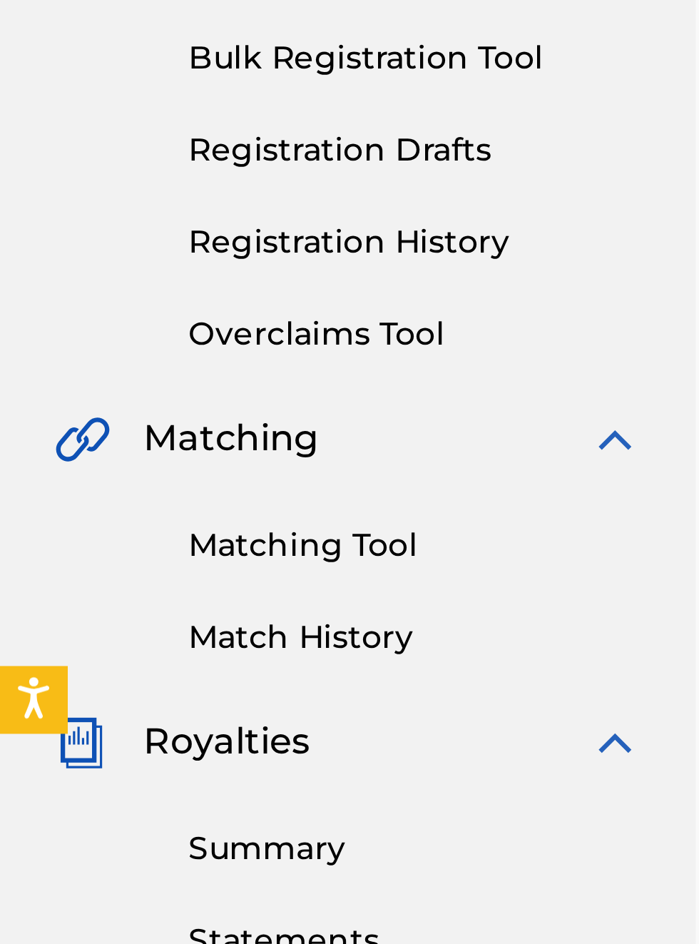
scroll to position [250, 0]
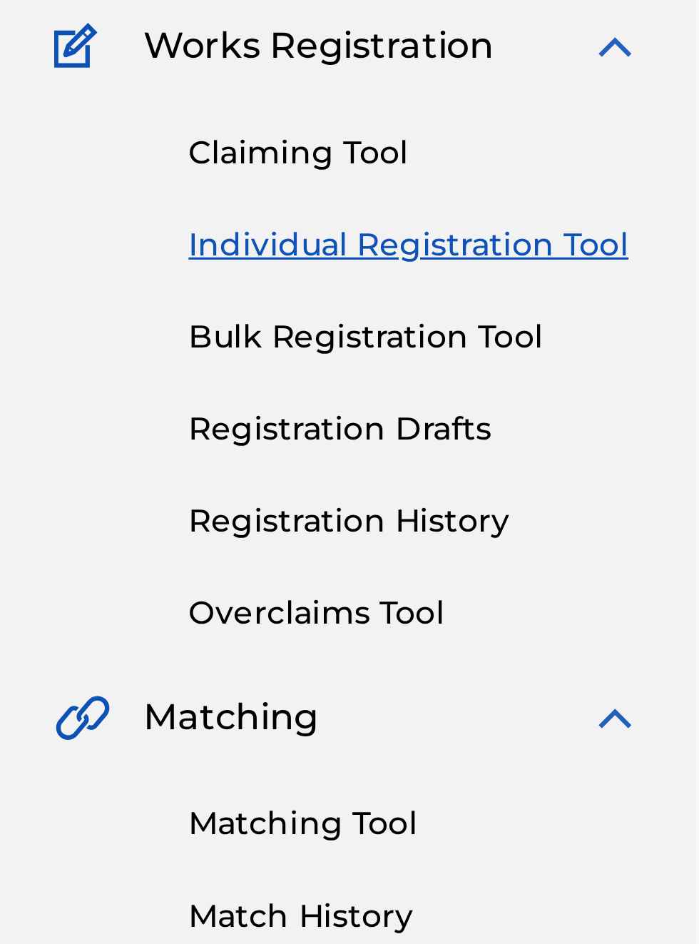
click at [136, 261] on link "Bulk Registration Tool" at bounding box center [132, 268] width 144 height 15
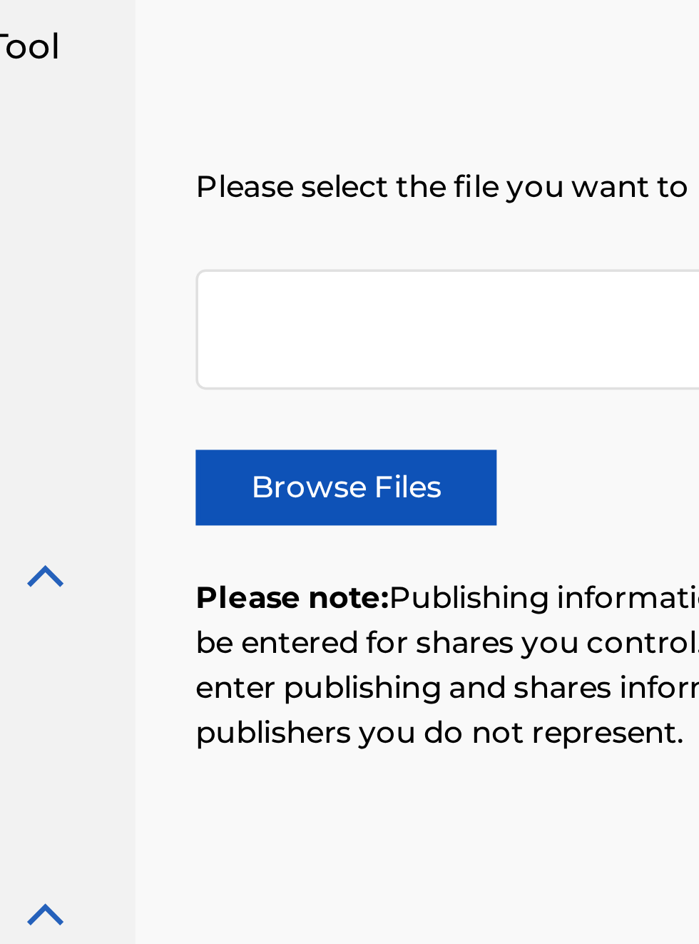
click at [292, 362] on label "Browse Files" at bounding box center [281, 364] width 86 height 21
click at [0, 0] on input "Browse Files" at bounding box center [0, 0] width 0 height 0
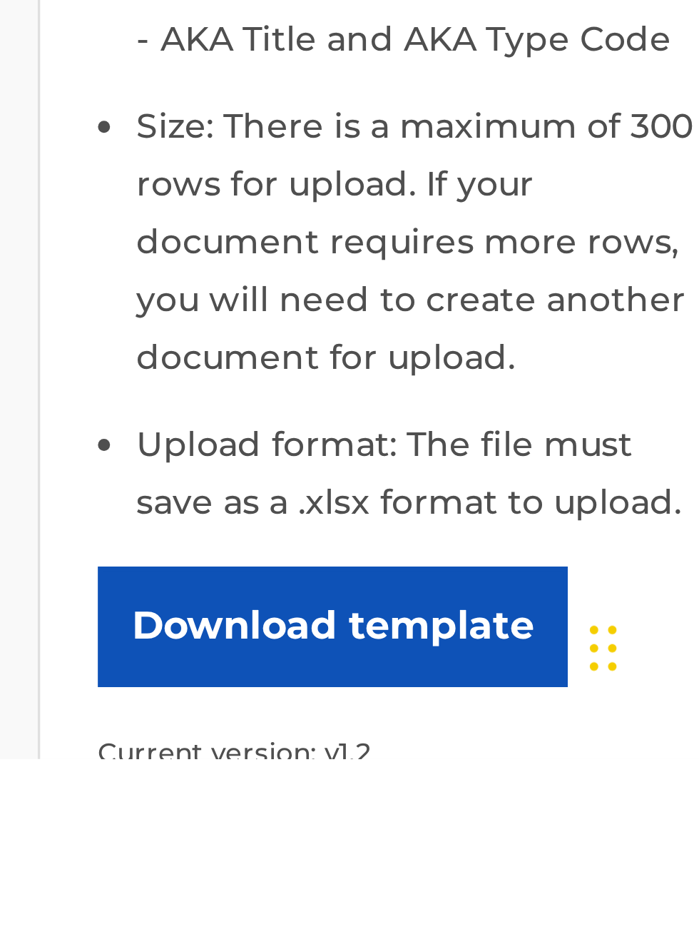
scroll to position [719, 457]
click at [576, 888] on button "Download template" at bounding box center [556, 905] width 139 height 36
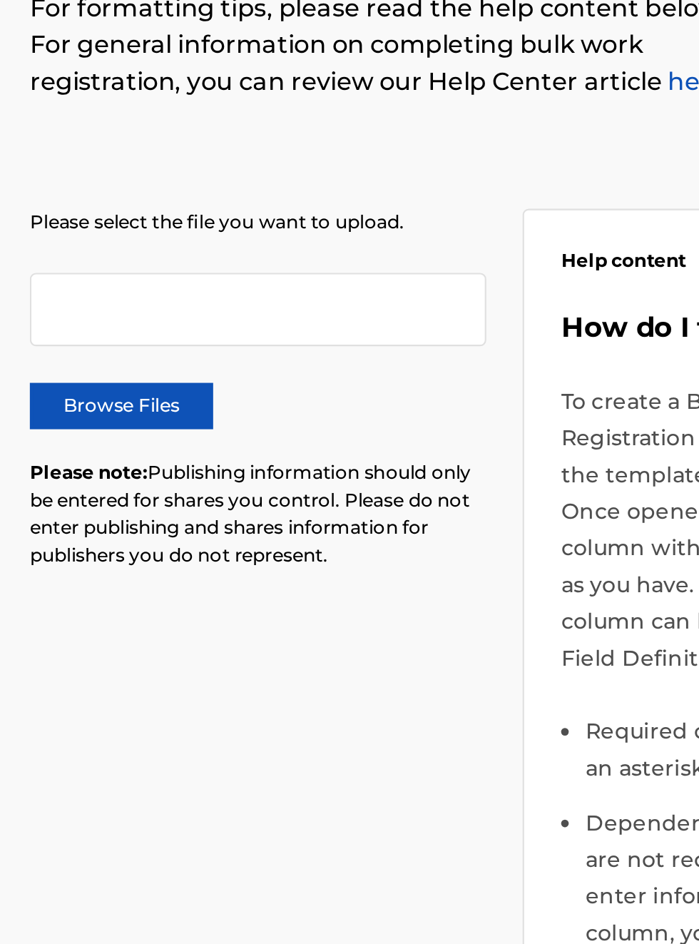
scroll to position [175, 224]
click at [294, 368] on label "Browse Files" at bounding box center [281, 364] width 86 height 21
click at [0, 0] on input "Browse Files" at bounding box center [0, 0] width 0 height 0
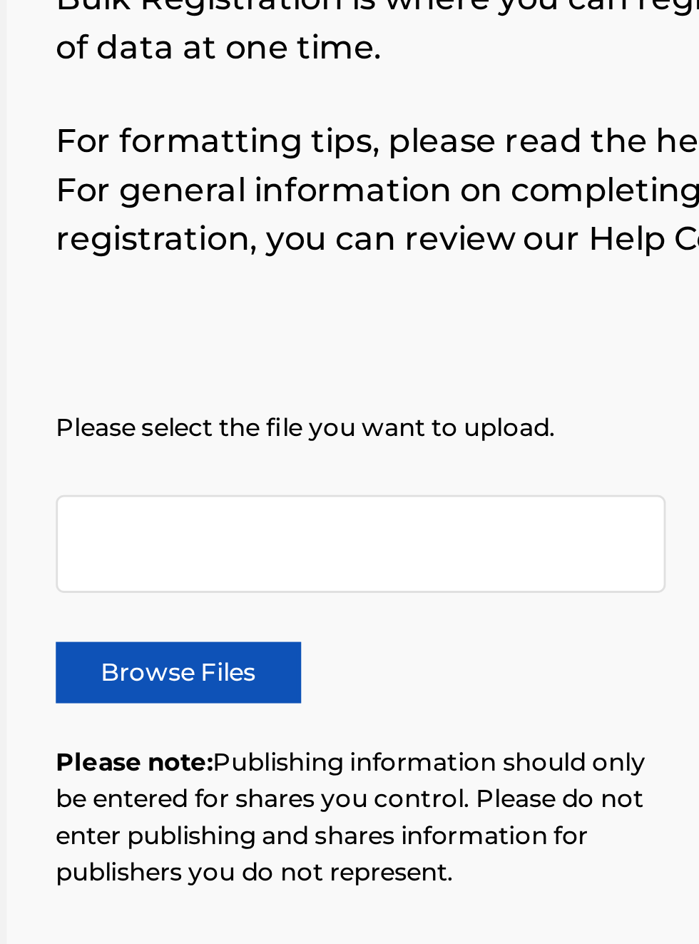
scroll to position [129, 218]
click at [304, 366] on label "Browse Files" at bounding box center [281, 364] width 86 height 21
click at [0, 0] on input "Browse Files" at bounding box center [0, 0] width 0 height 0
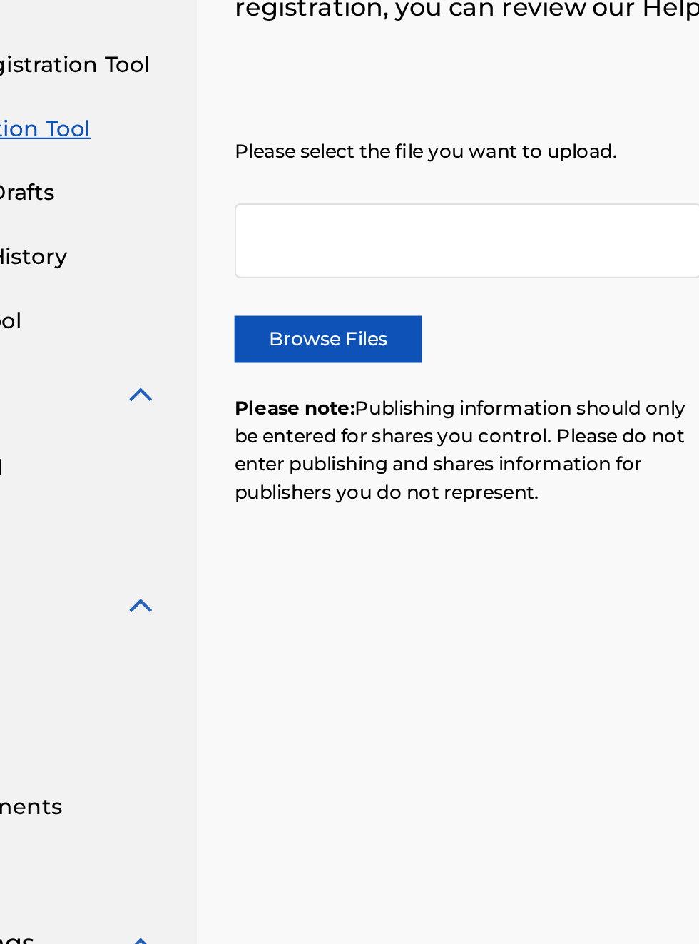
scroll to position [210, 131]
click at [298, 369] on label "Browse Files" at bounding box center [281, 364] width 86 height 21
click at [0, 0] on input "Browse Files" at bounding box center [0, 0] width 0 height 0
click at [291, 313] on div at bounding box center [344, 320] width 213 height 34
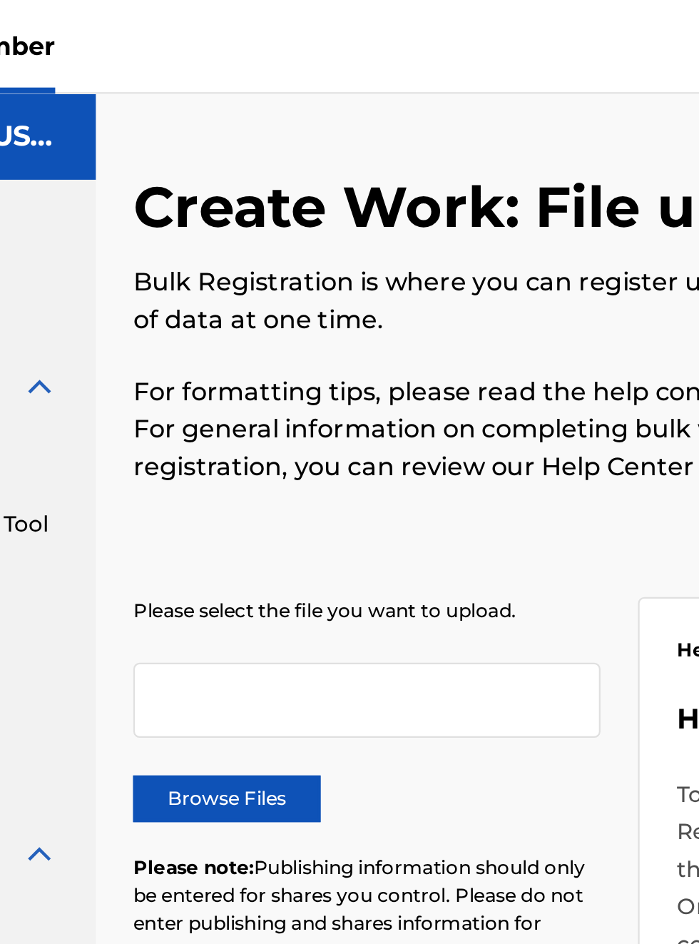
scroll to position [0, 177]
click at [360, 321] on div at bounding box center [344, 320] width 213 height 34
click at [288, 324] on div at bounding box center [344, 320] width 213 height 34
click at [305, 365] on label "Browse Files" at bounding box center [281, 364] width 86 height 21
click at [0, 0] on input "Browse Files" at bounding box center [0, 0] width 0 height 0
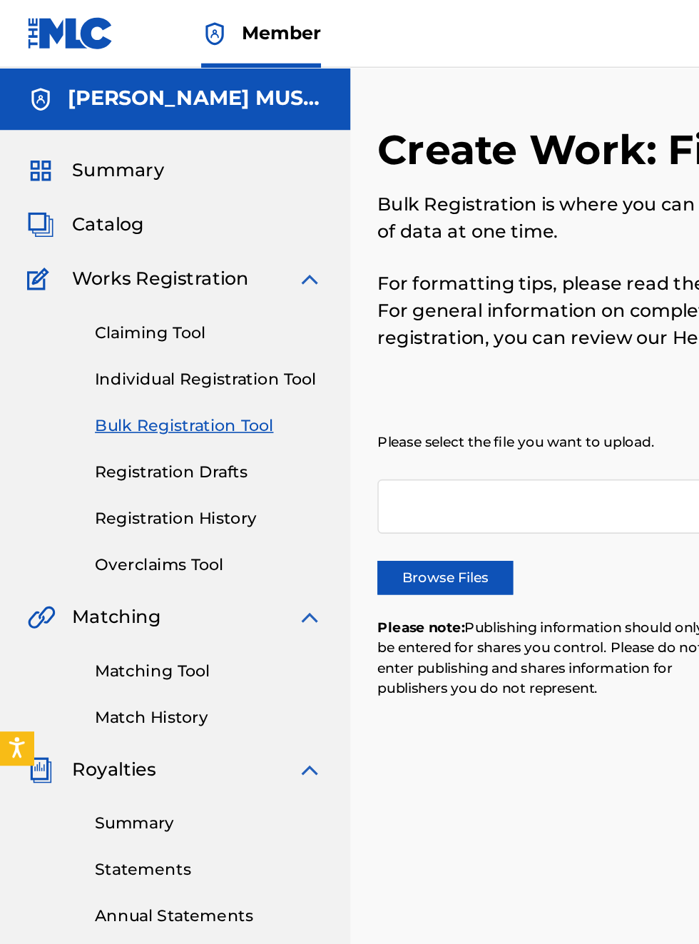
scroll to position [0, 0]
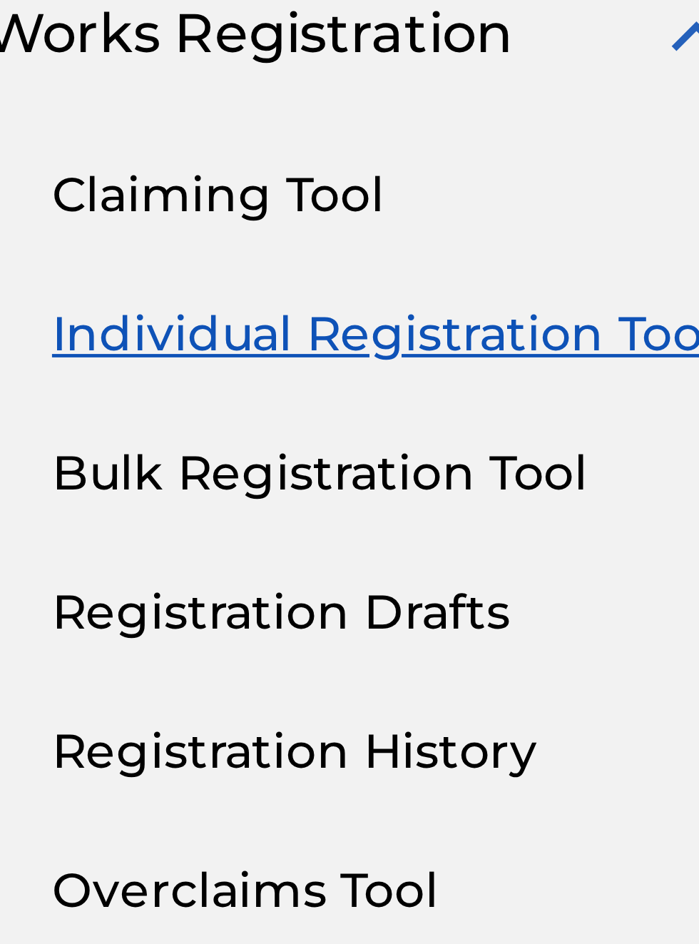
scroll to position [168, 49]
click at [139, 269] on link "Bulk Registration Tool" at bounding box center [132, 268] width 144 height 15
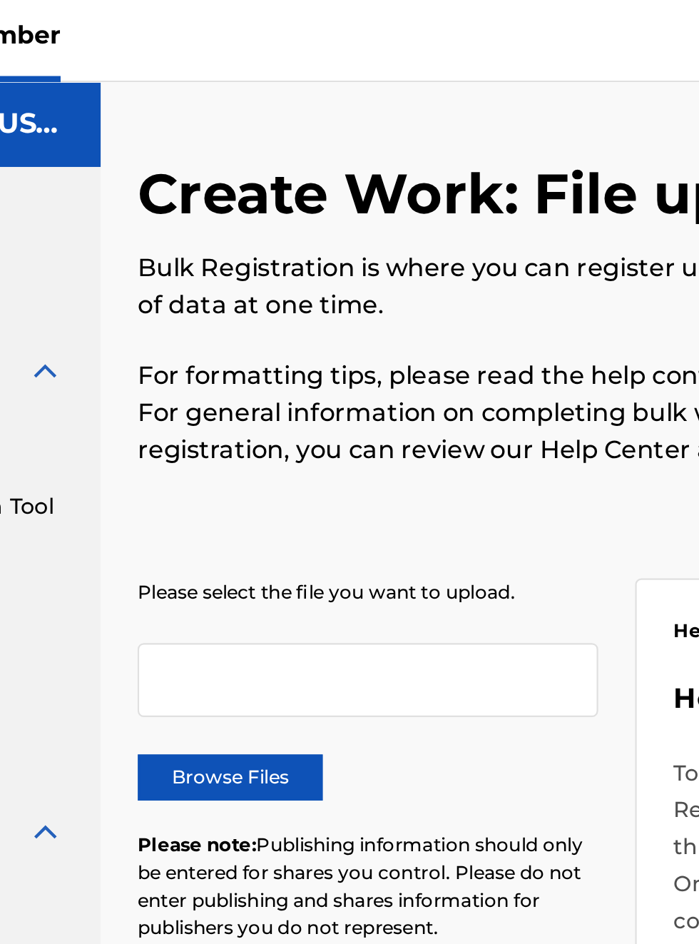
scroll to position [0, 174]
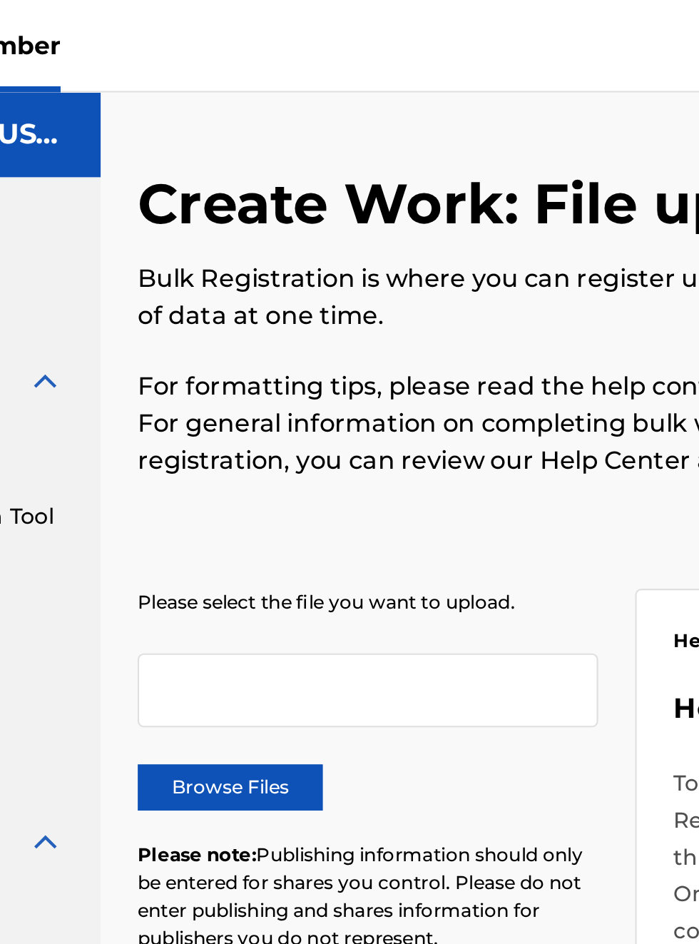
click at [293, 368] on label "Browse Files" at bounding box center [281, 364] width 86 height 21
click at [0, 0] on input "Browse Files" at bounding box center [0, 0] width 0 height 0
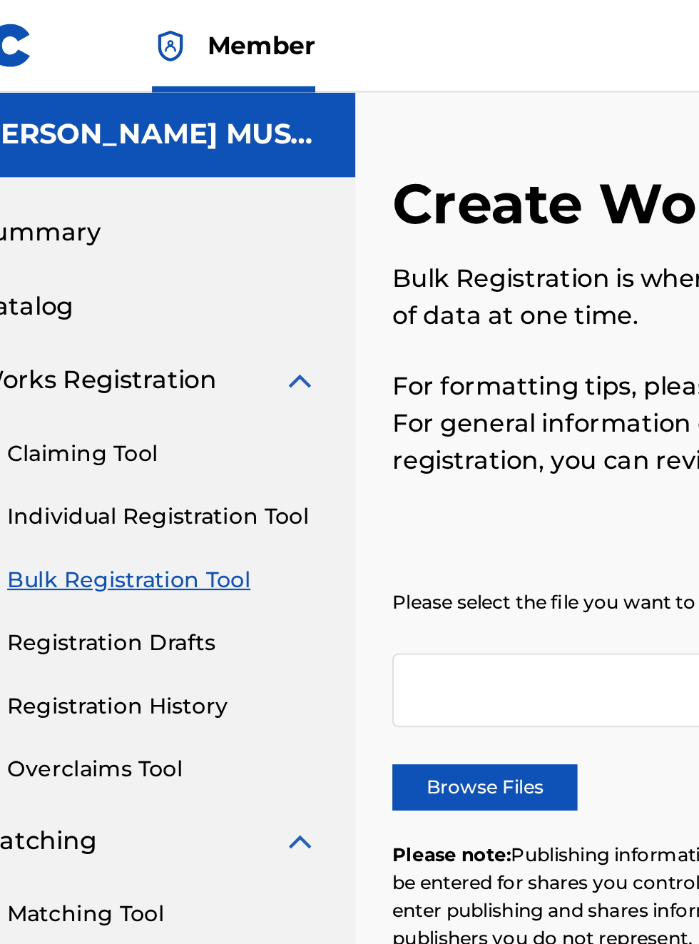
scroll to position [0, 56]
click at [204, 64] on div "[PERSON_NAME] MUSIC" at bounding box center [110, 62] width 221 height 39
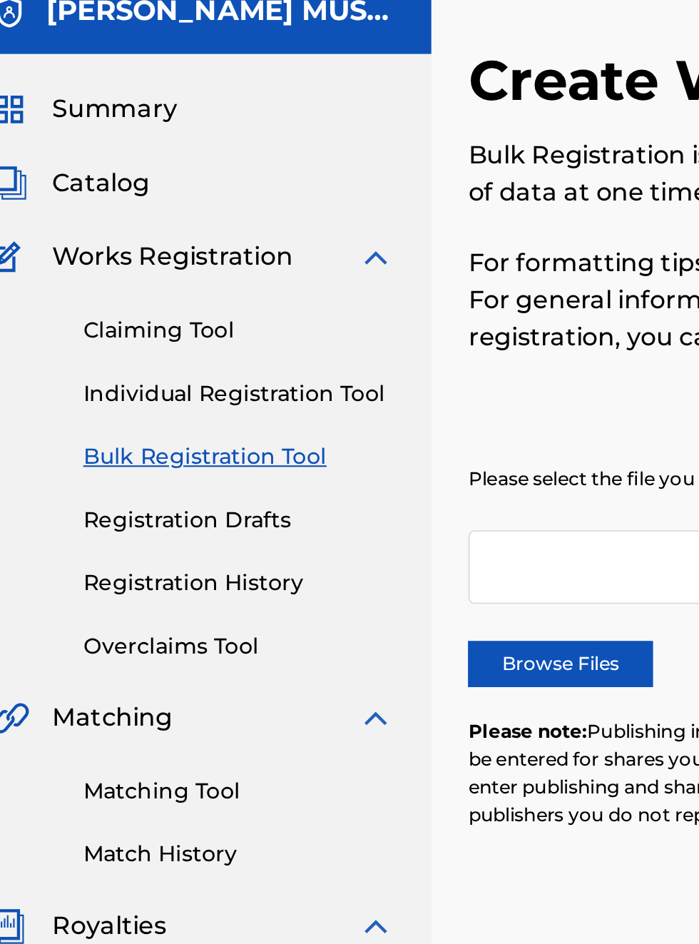
scroll to position [57, 21]
click at [183, 267] on link "Bulk Registration Tool" at bounding box center [132, 268] width 144 height 15
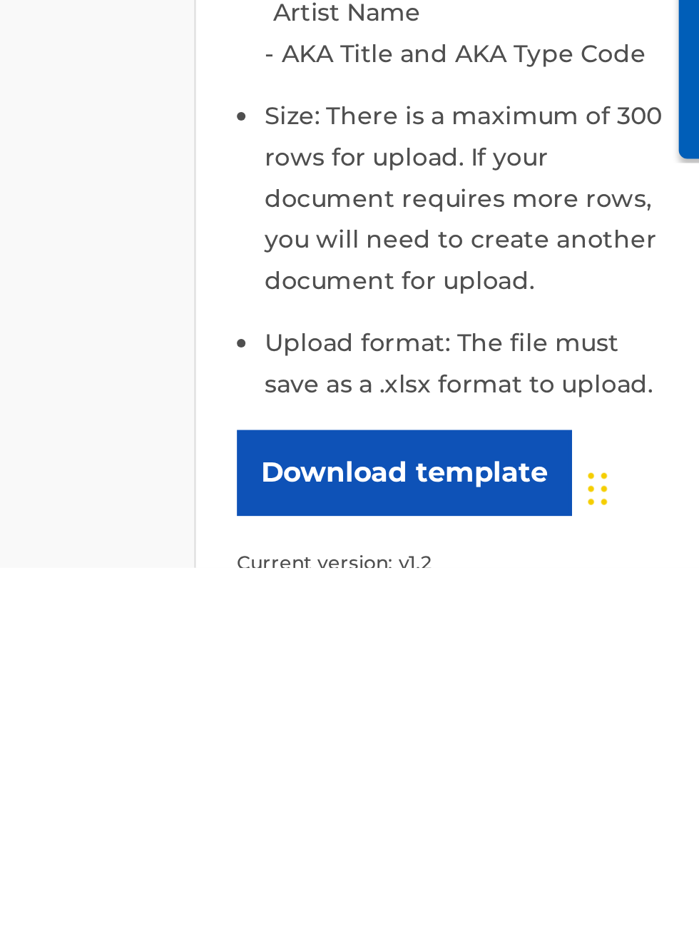
scroll to position [707, 388]
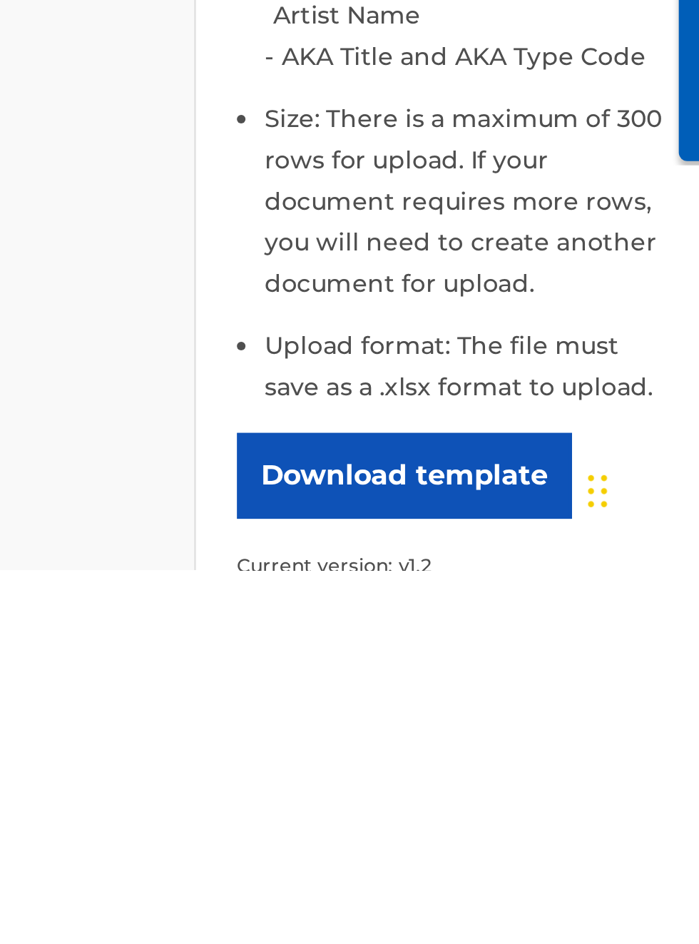
click at [577, 887] on button "Download template" at bounding box center [556, 905] width 139 height 36
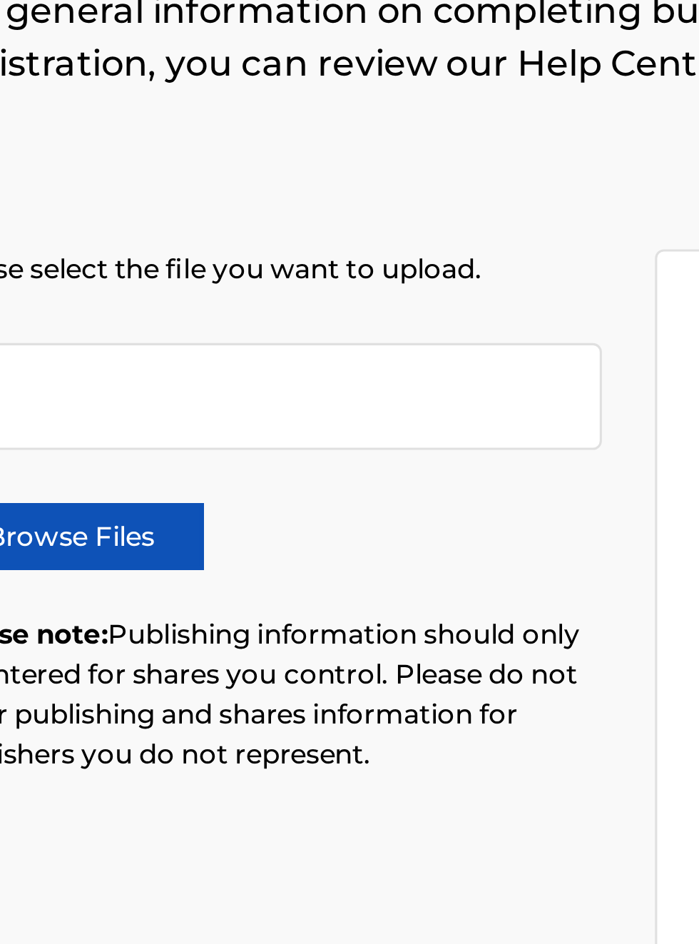
scroll to position [193, 258]
click at [387, 274] on p "Please select the file you want to upload." at bounding box center [344, 279] width 213 height 13
click at [402, 319] on div at bounding box center [344, 320] width 213 height 34
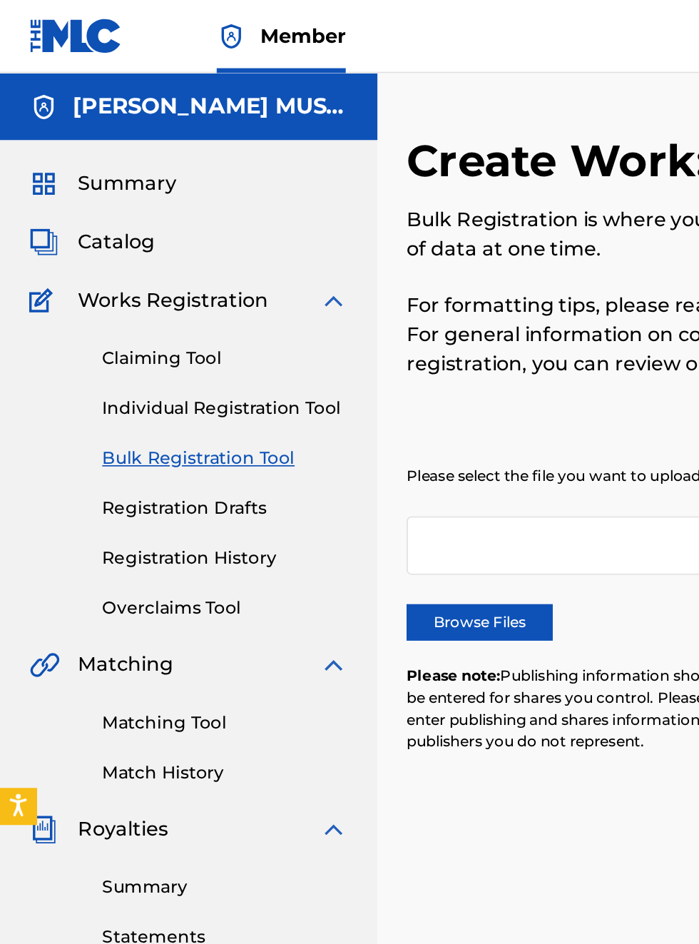
scroll to position [0, 0]
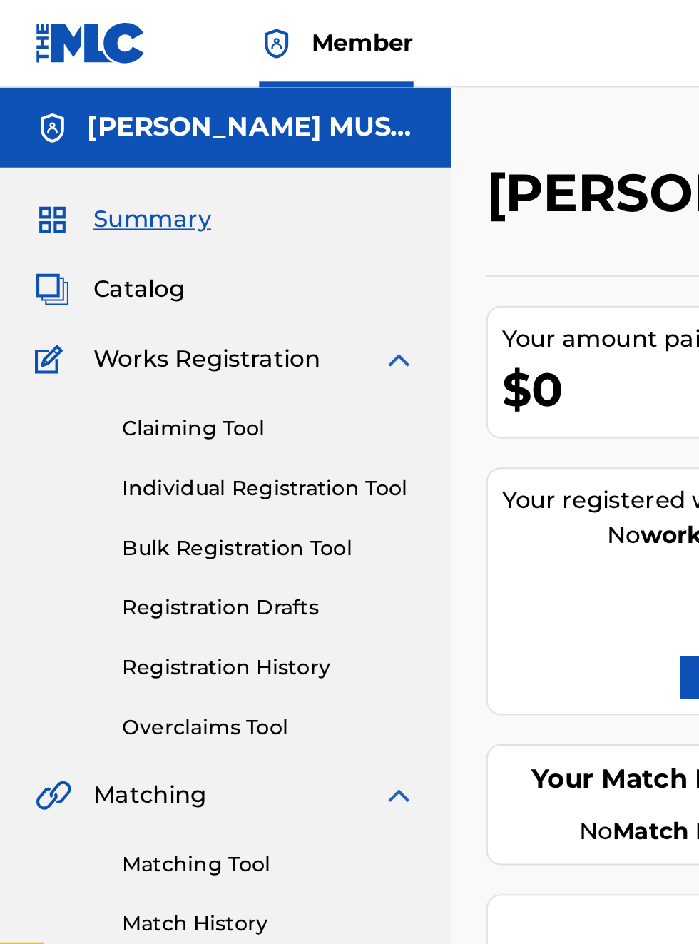
click at [114, 457] on link "Match History" at bounding box center [132, 452] width 144 height 15
